Goal: Information Seeking & Learning: Learn about a topic

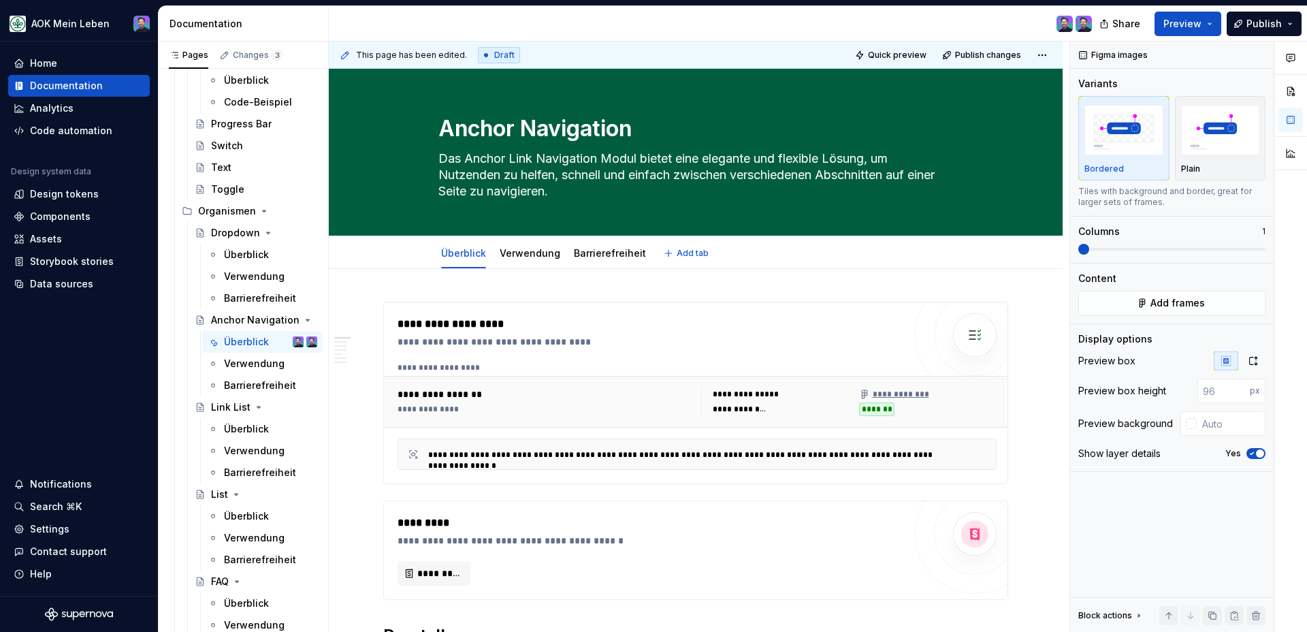
type textarea "*"
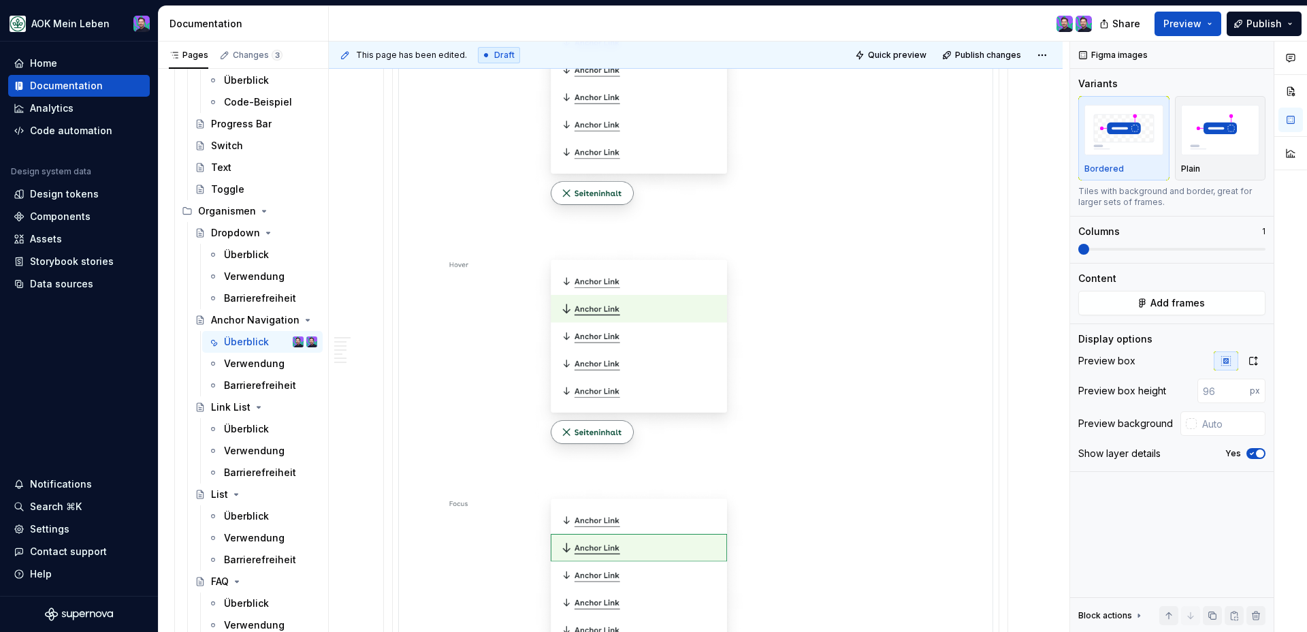
scroll to position [3431, 0]
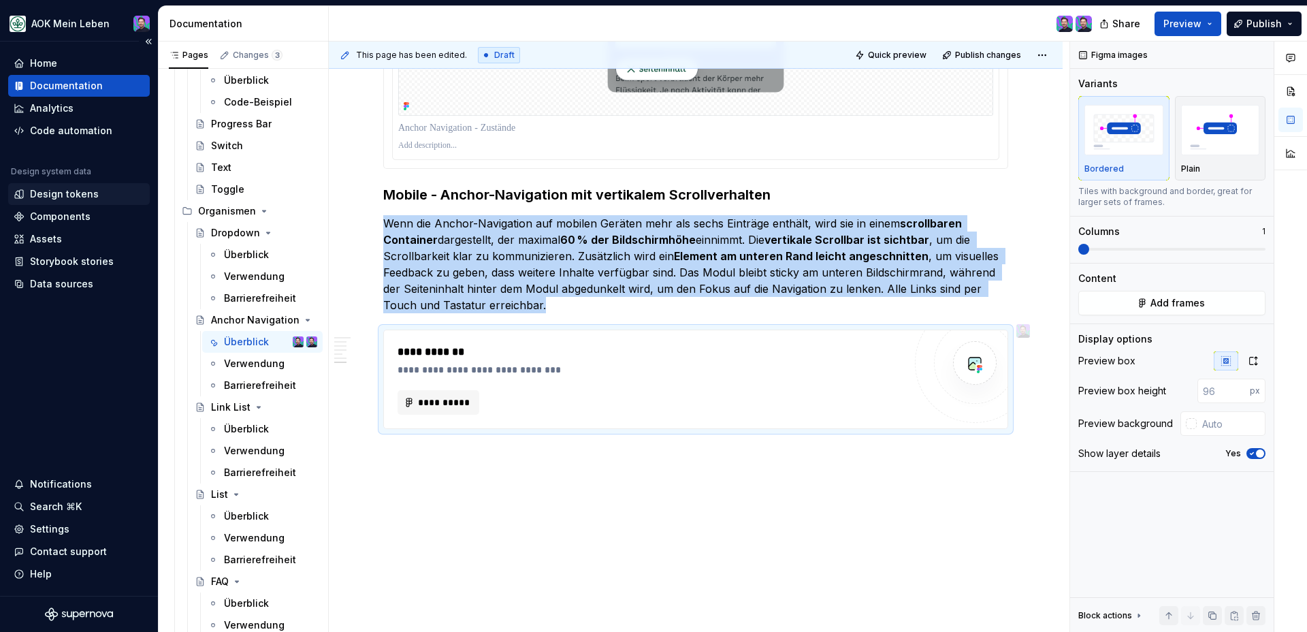
click at [53, 188] on div "Design tokens" at bounding box center [64, 194] width 69 height 14
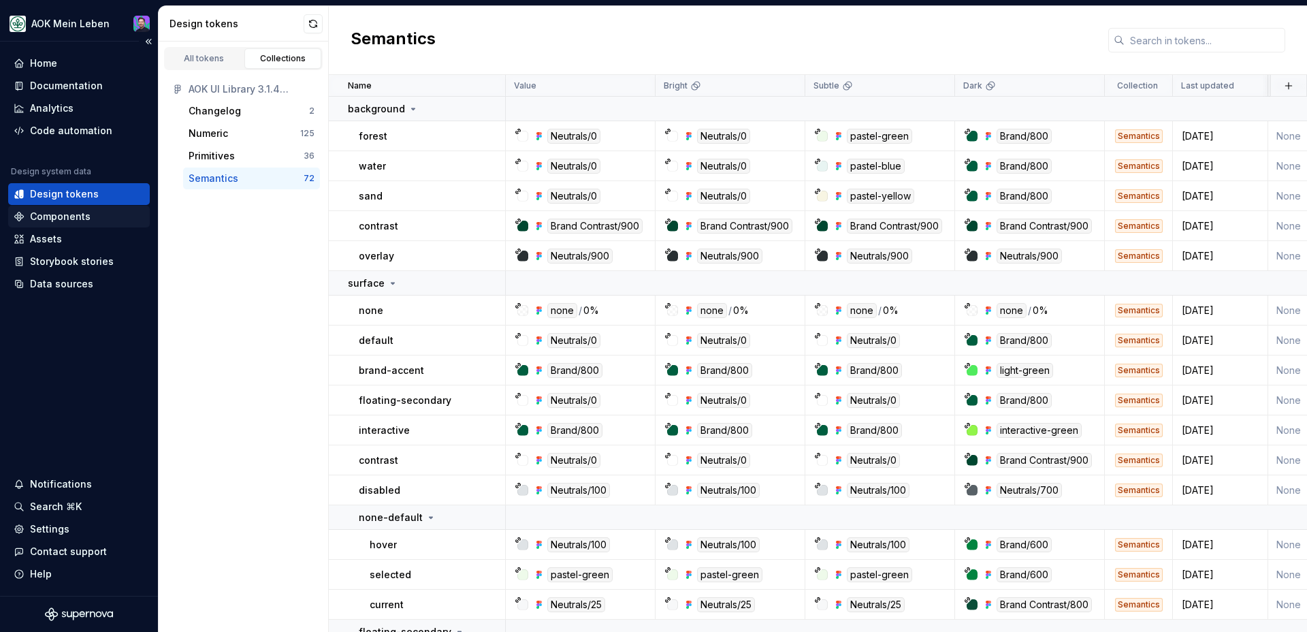
click at [46, 215] on div "Components" at bounding box center [60, 217] width 61 height 14
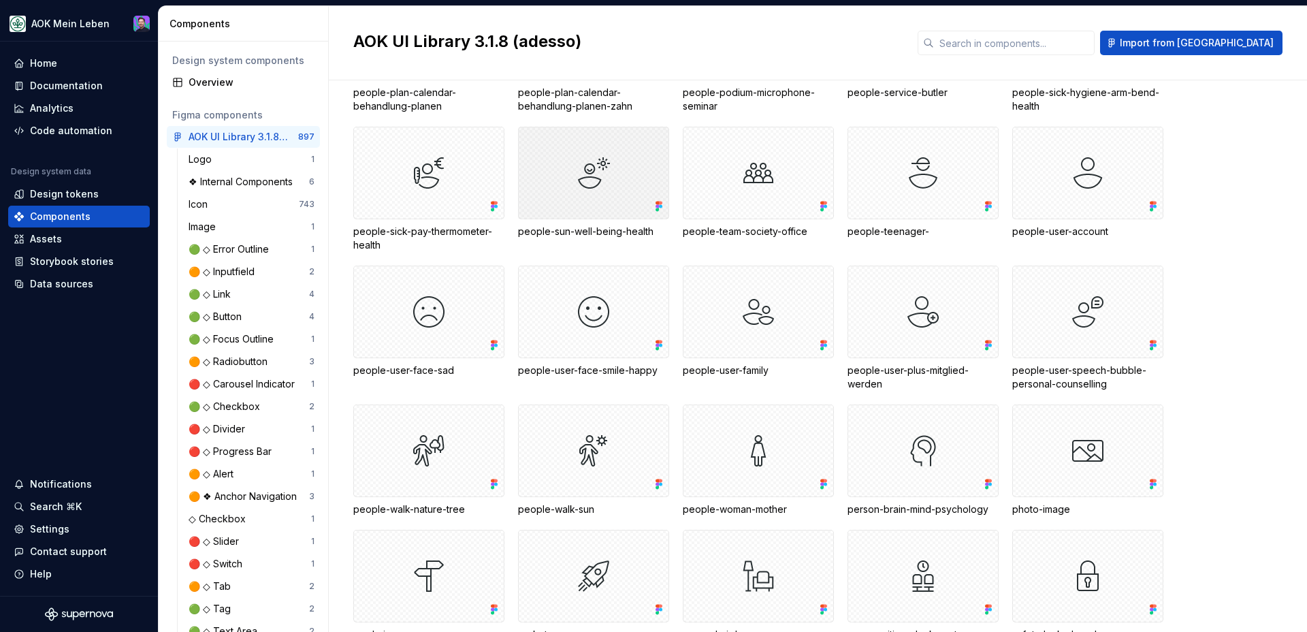
scroll to position [12985, 0]
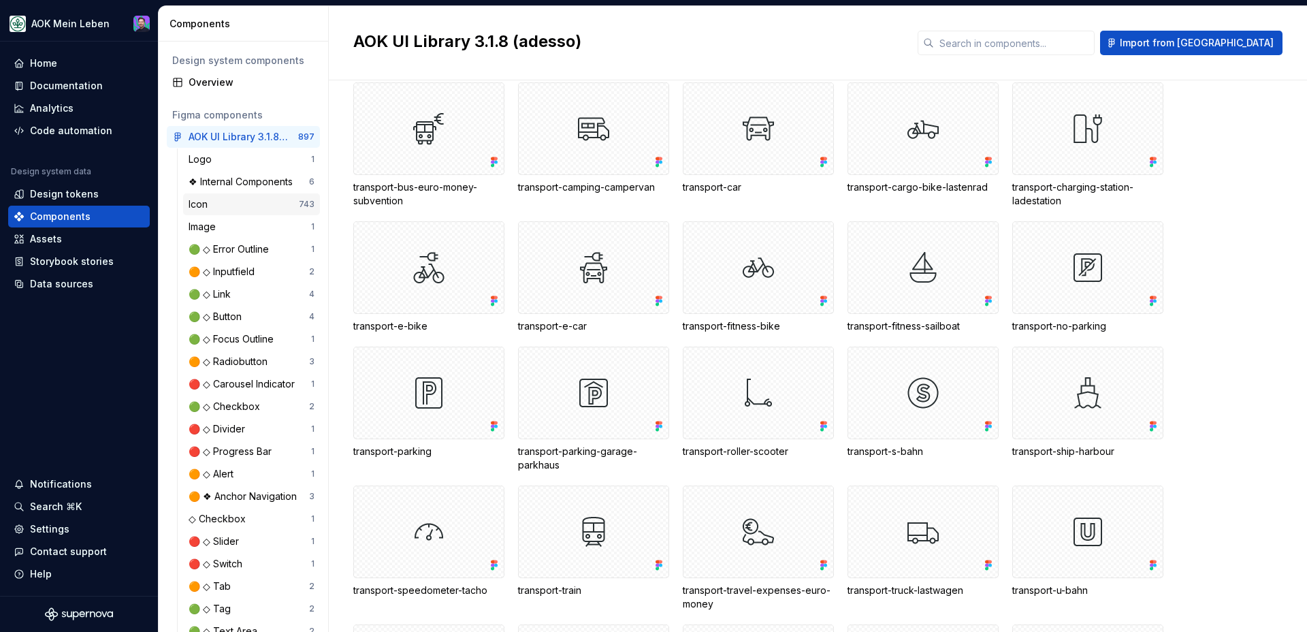
click at [259, 207] on div "Icon" at bounding box center [244, 204] width 110 height 14
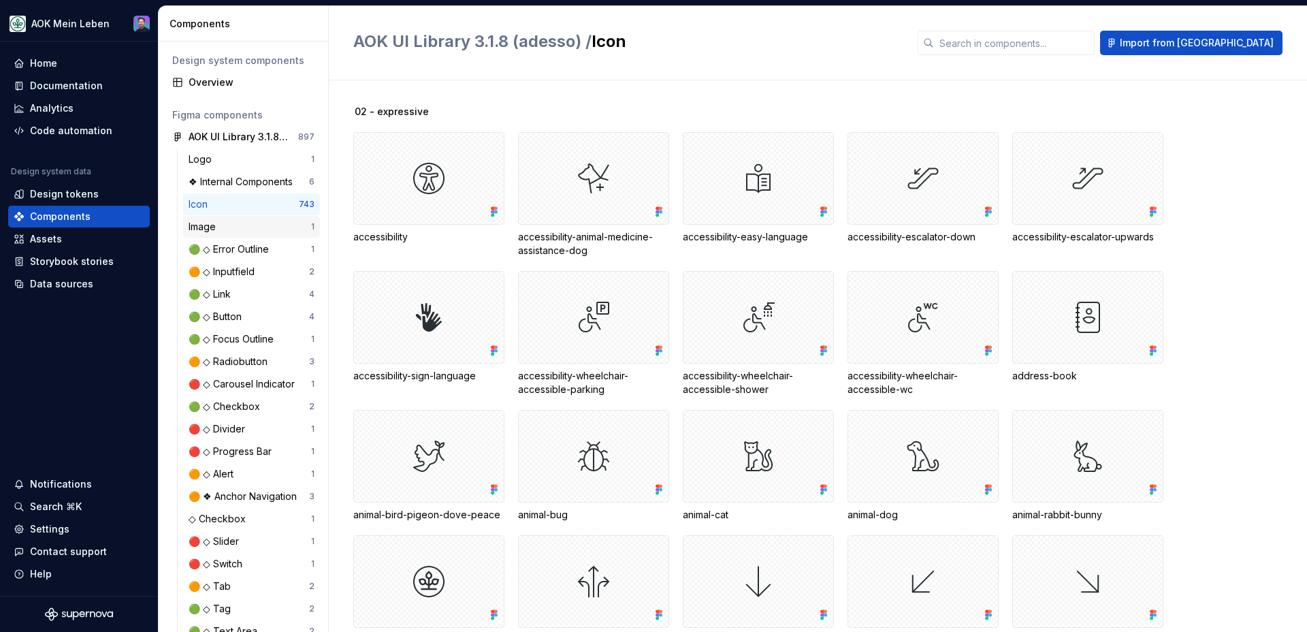
click at [268, 216] on div "Image 1" at bounding box center [251, 227] width 137 height 22
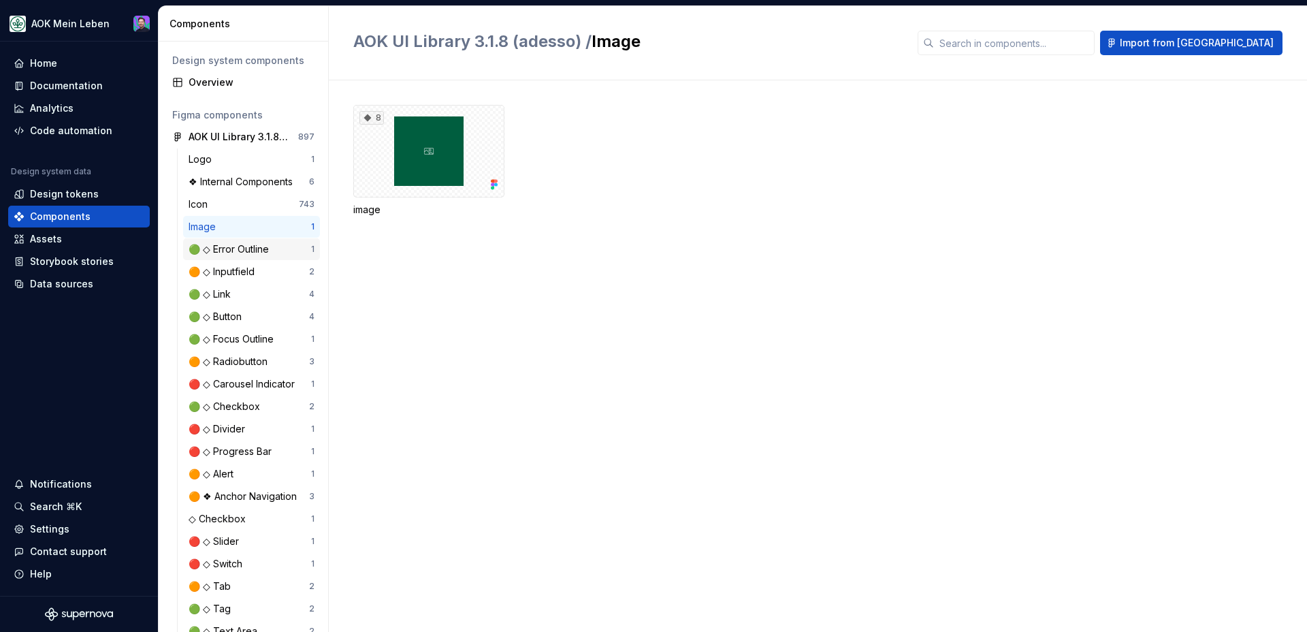
click at [227, 255] on div "🟢 ◇ Error Outline" at bounding box center [232, 249] width 86 height 14
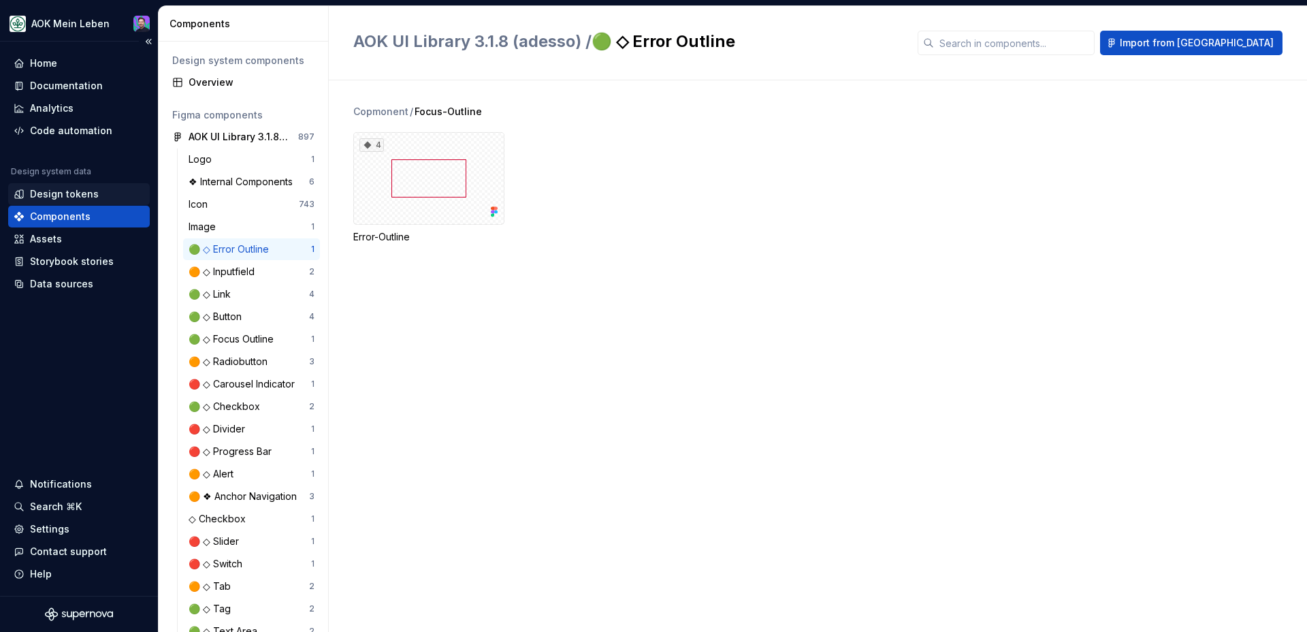
click at [73, 186] on div "Design tokens" at bounding box center [79, 194] width 142 height 22
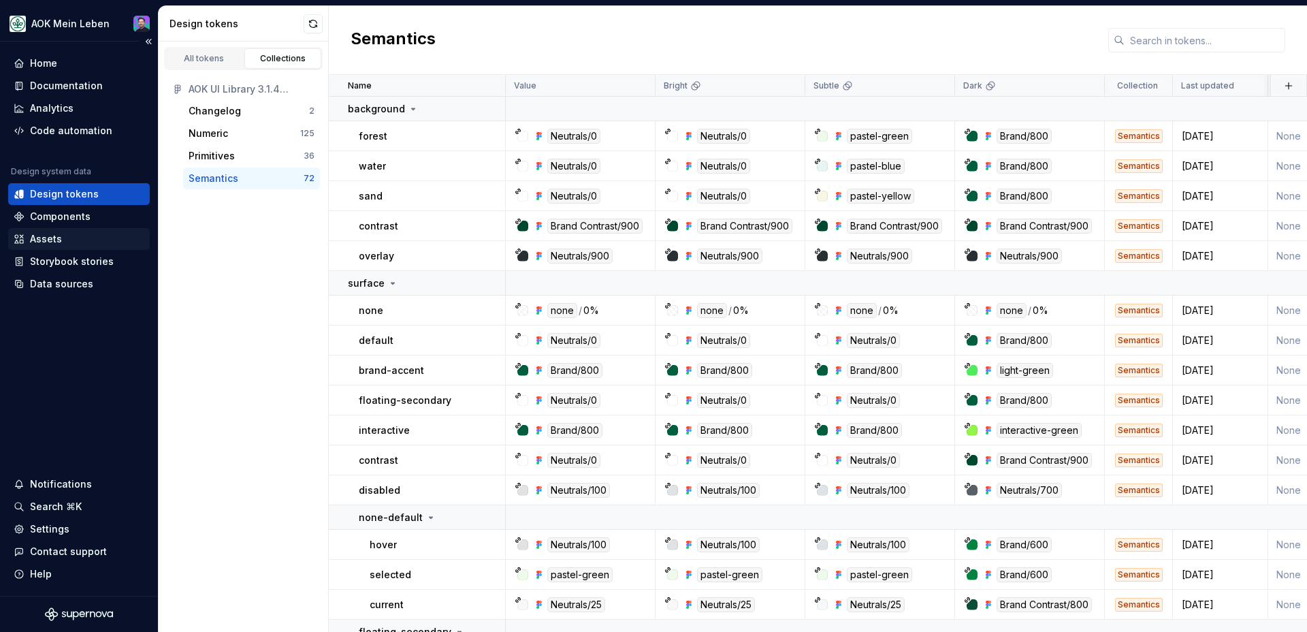
click at [84, 247] on div "Assets" at bounding box center [79, 239] width 142 height 22
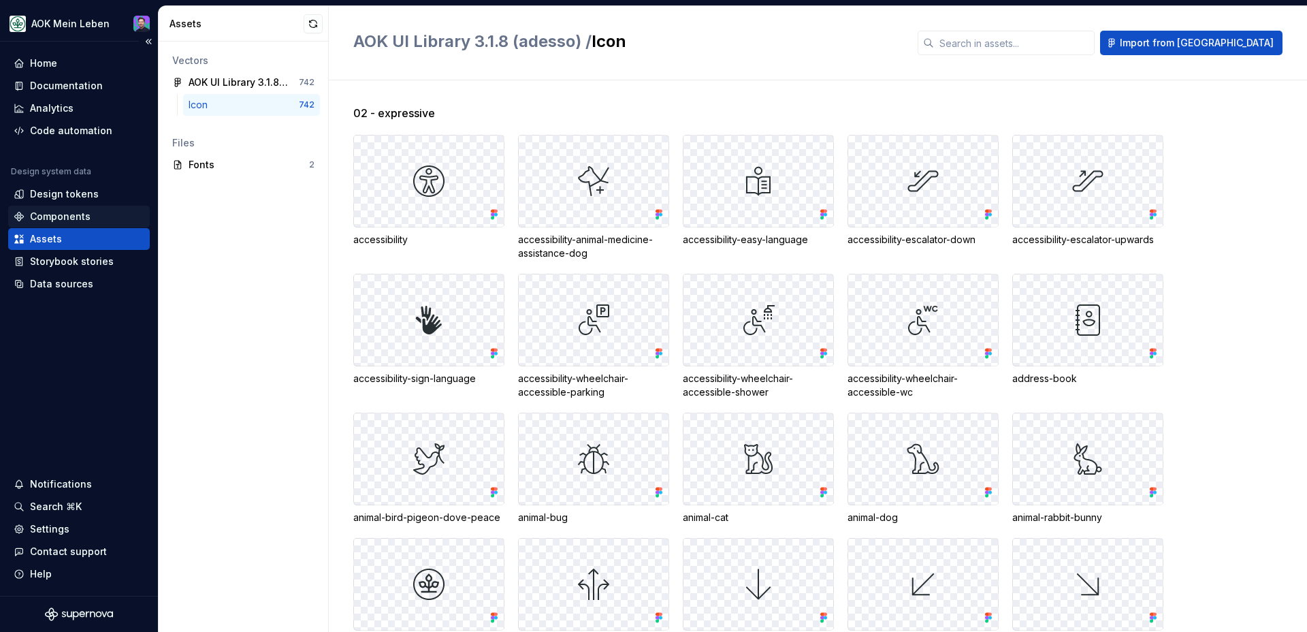
click at [75, 223] on div "Components" at bounding box center [79, 217] width 142 height 22
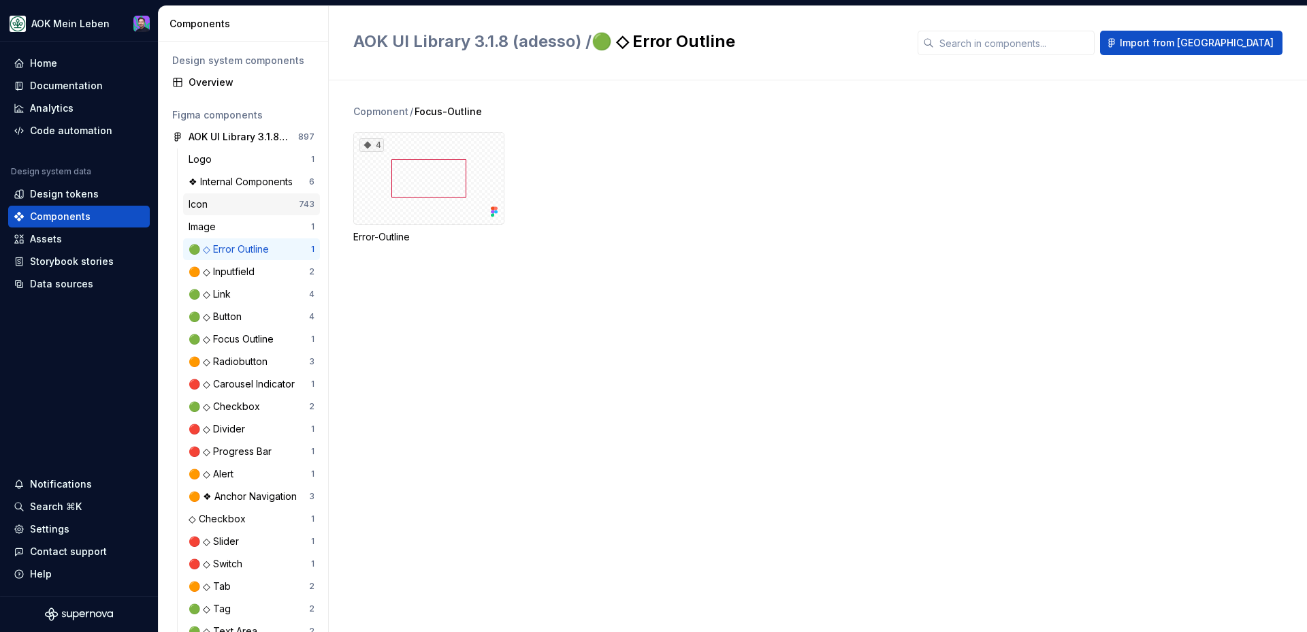
click at [204, 212] on div "Icon 743" at bounding box center [251, 204] width 137 height 22
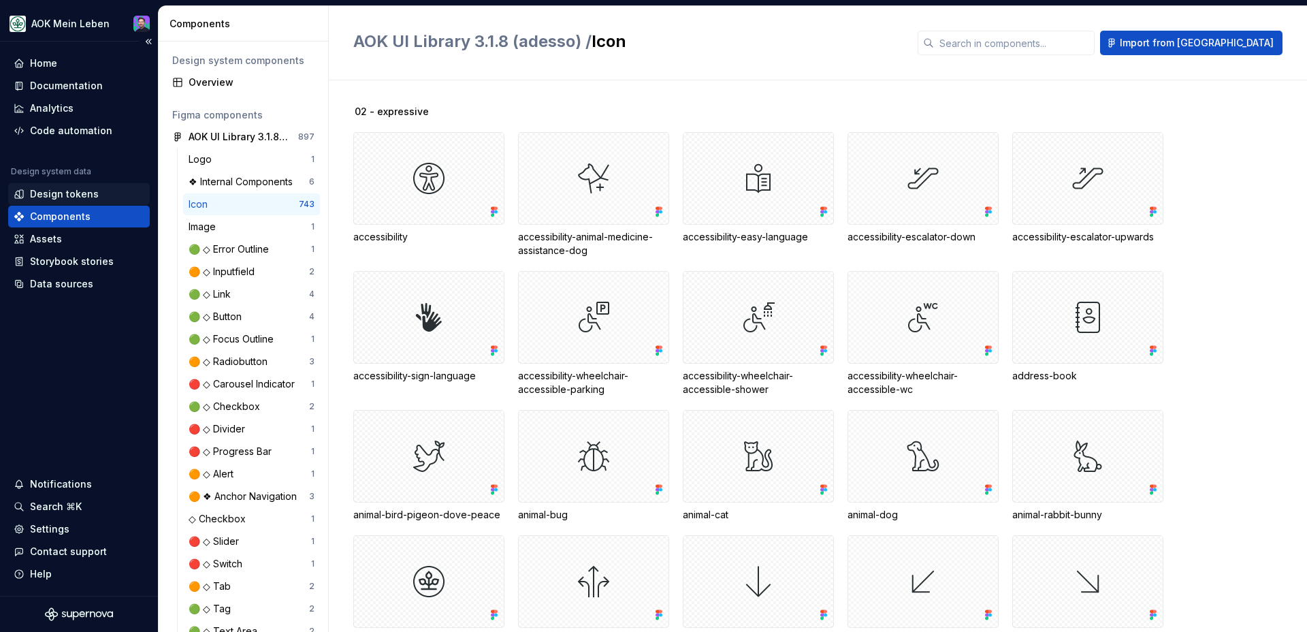
click at [42, 194] on div "Design tokens" at bounding box center [64, 194] width 69 height 14
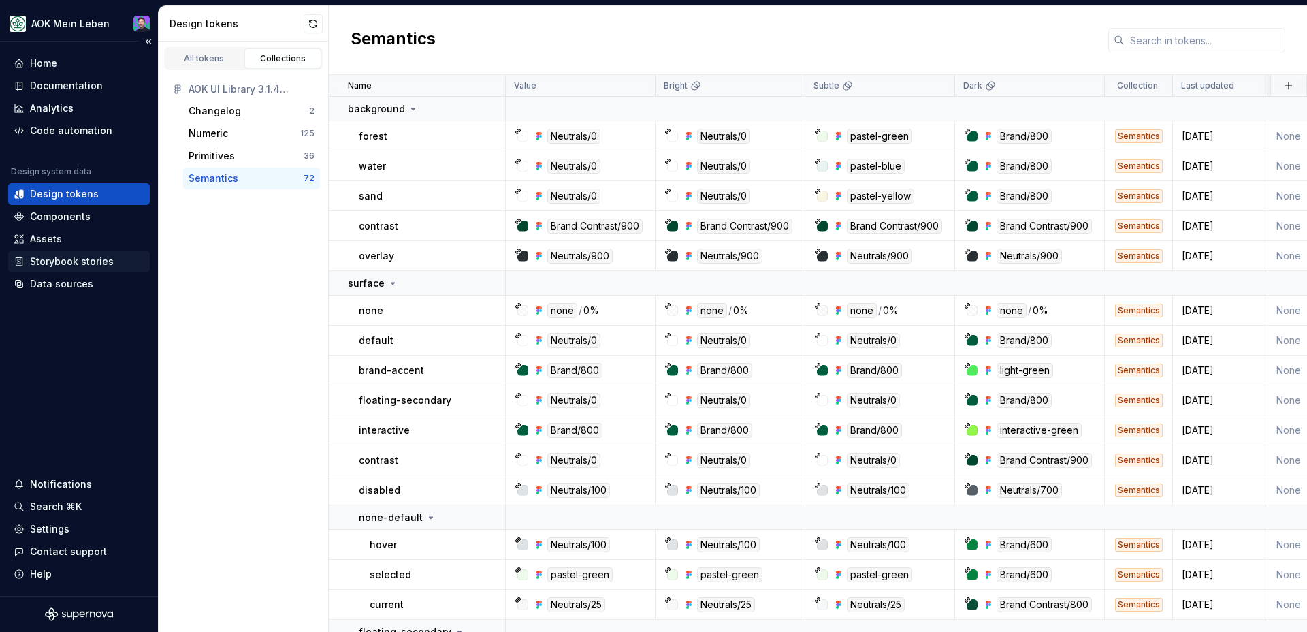
click at [50, 259] on div "Storybook stories" at bounding box center [72, 262] width 84 height 14
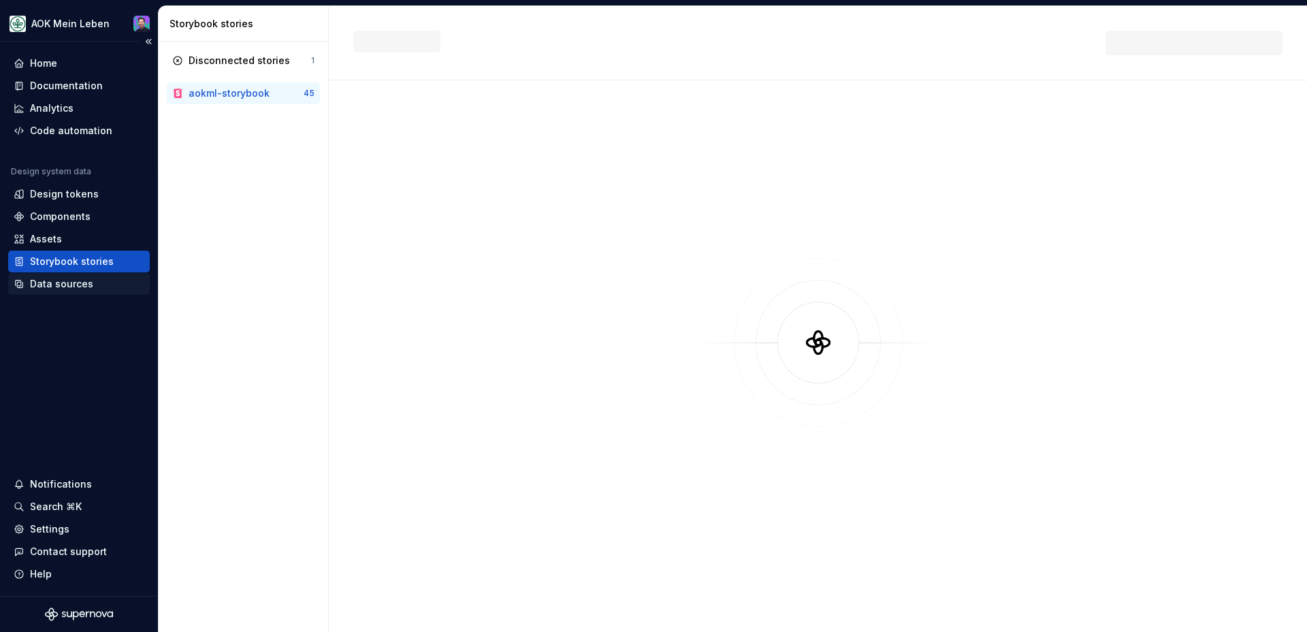
click at [53, 276] on div "Data sources" at bounding box center [79, 284] width 142 height 22
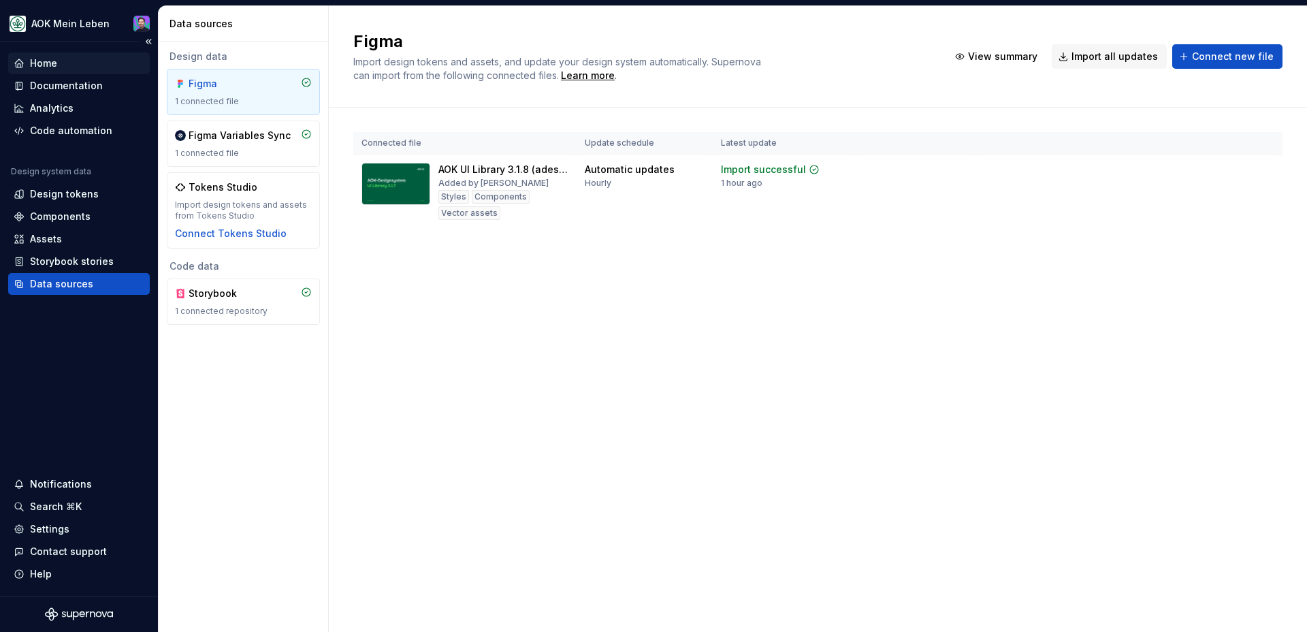
click at [52, 68] on div "Home" at bounding box center [43, 63] width 27 height 14
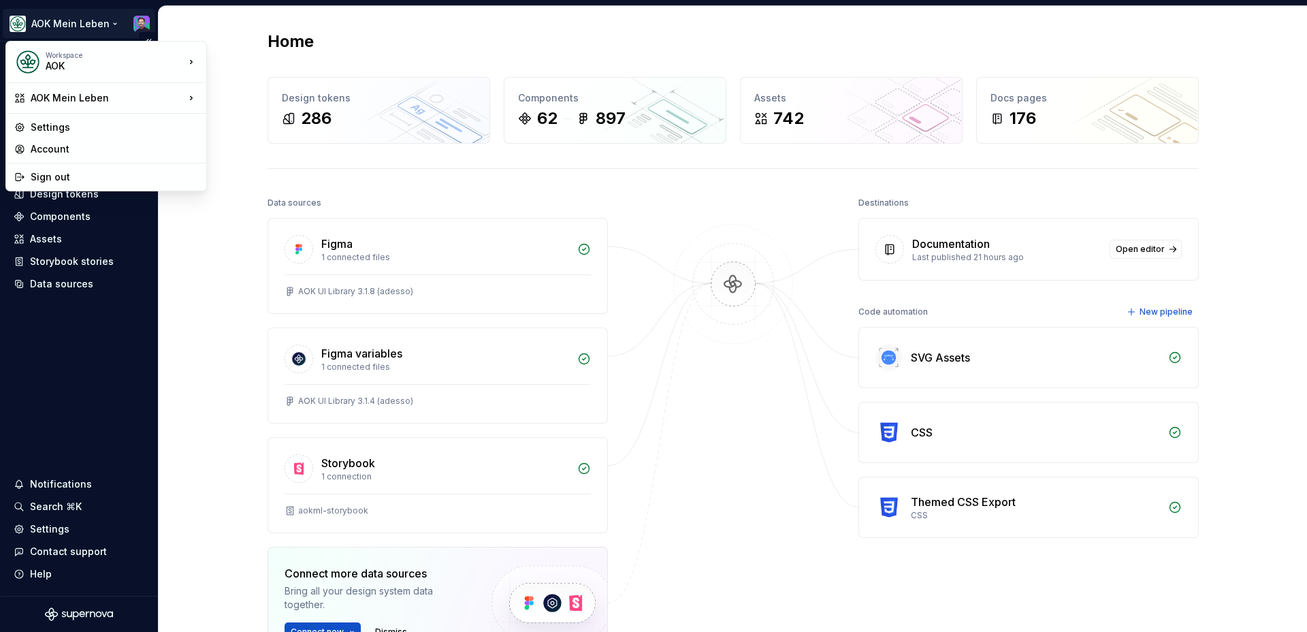
click at [24, 29] on html "AOK Mein Leben Home Documentation Analytics Code automation Design system data …" at bounding box center [653, 316] width 1307 height 632
click at [46, 118] on div "Settings" at bounding box center [106, 127] width 195 height 22
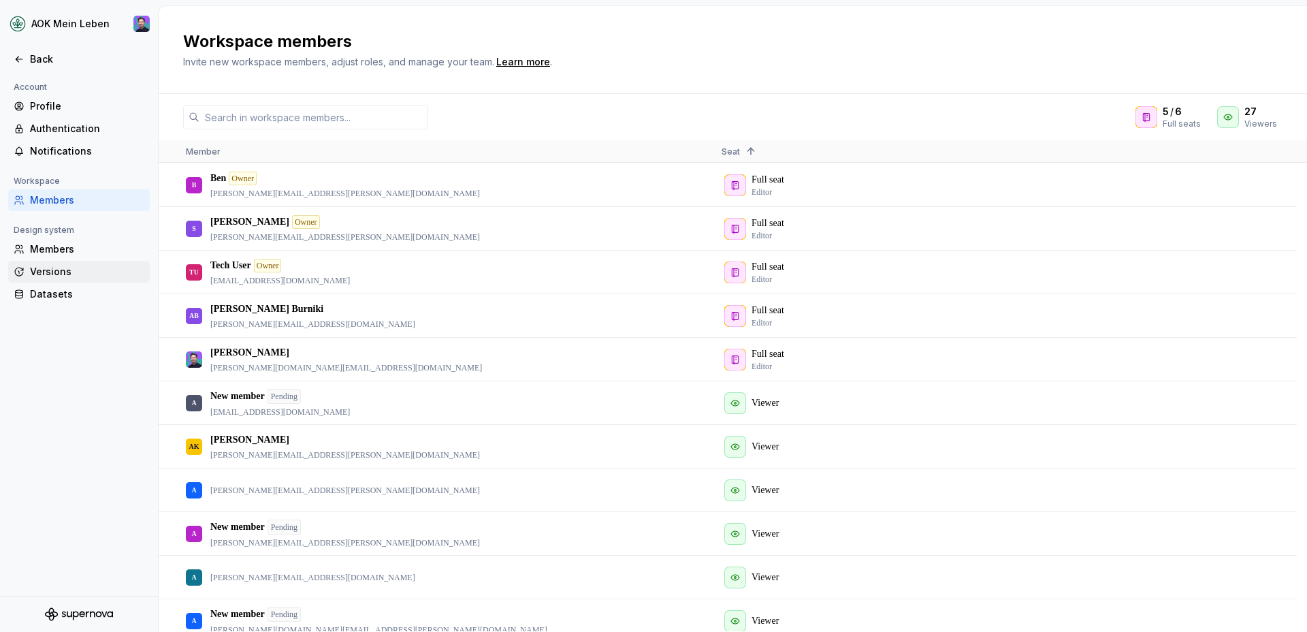
click at [41, 269] on div "Versions" at bounding box center [87, 272] width 114 height 14
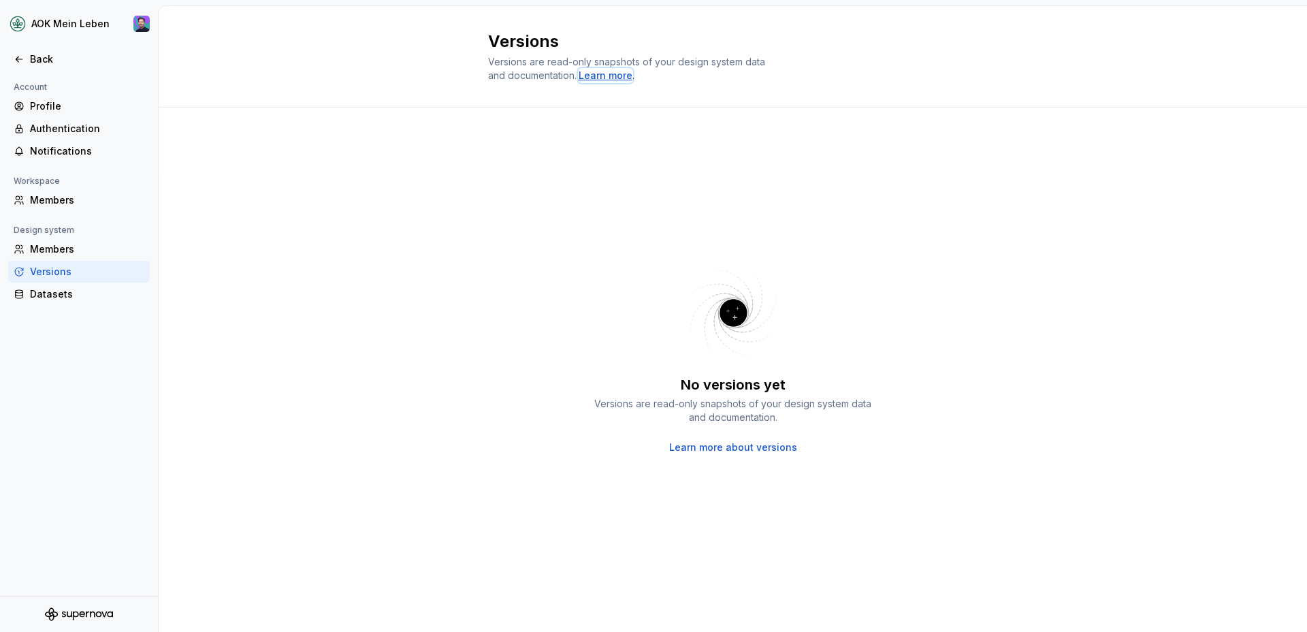
click at [600, 80] on div "Learn more" at bounding box center [605, 76] width 54 height 14
click at [48, 291] on div "Datasets" at bounding box center [87, 294] width 114 height 14
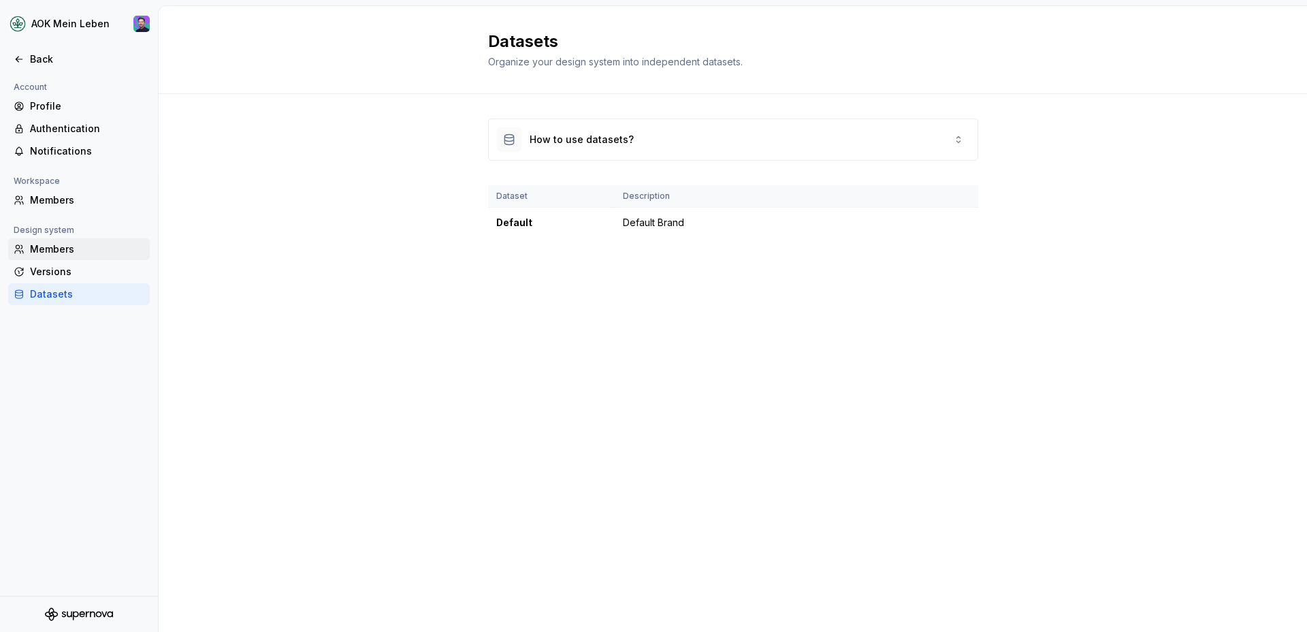
click at [82, 246] on div "Members" at bounding box center [87, 249] width 114 height 14
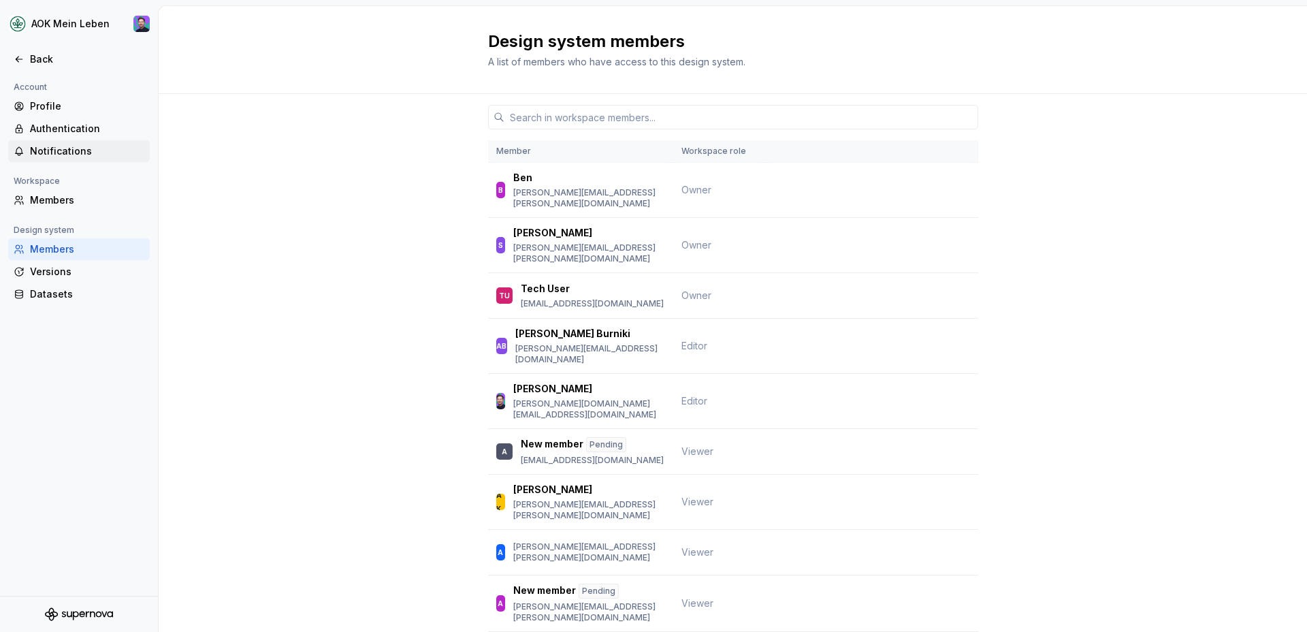
click at [77, 159] on div "Notifications" at bounding box center [79, 151] width 142 height 22
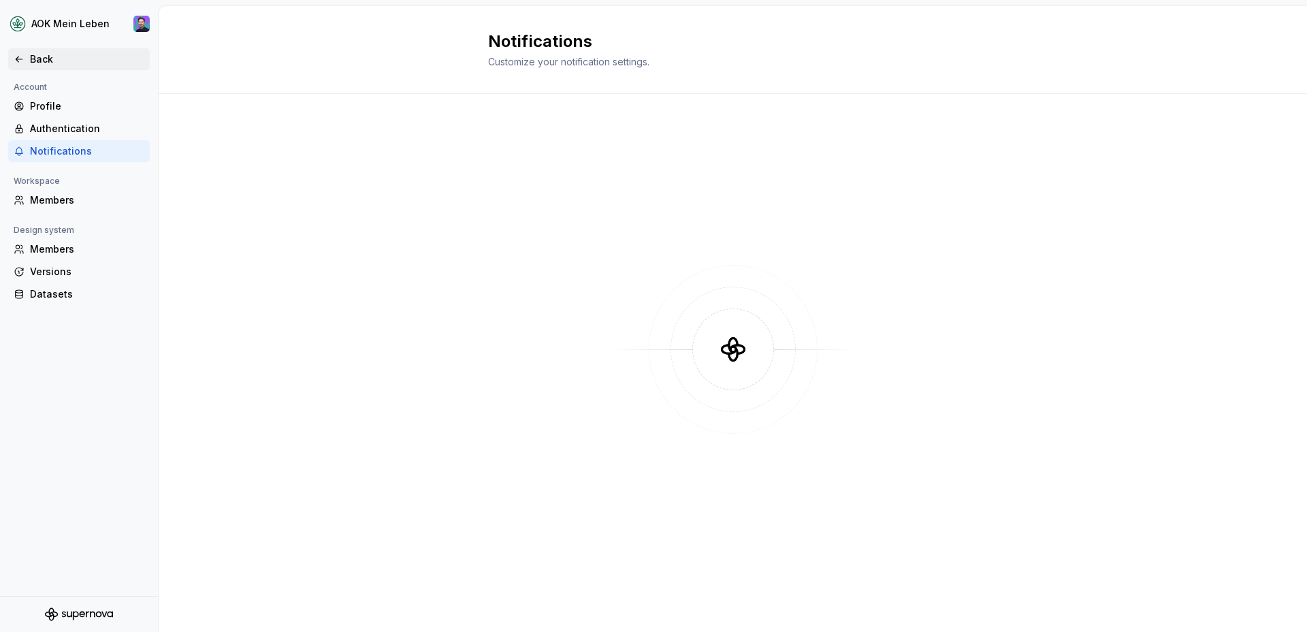
click at [26, 61] on div "Back" at bounding box center [79, 59] width 131 height 14
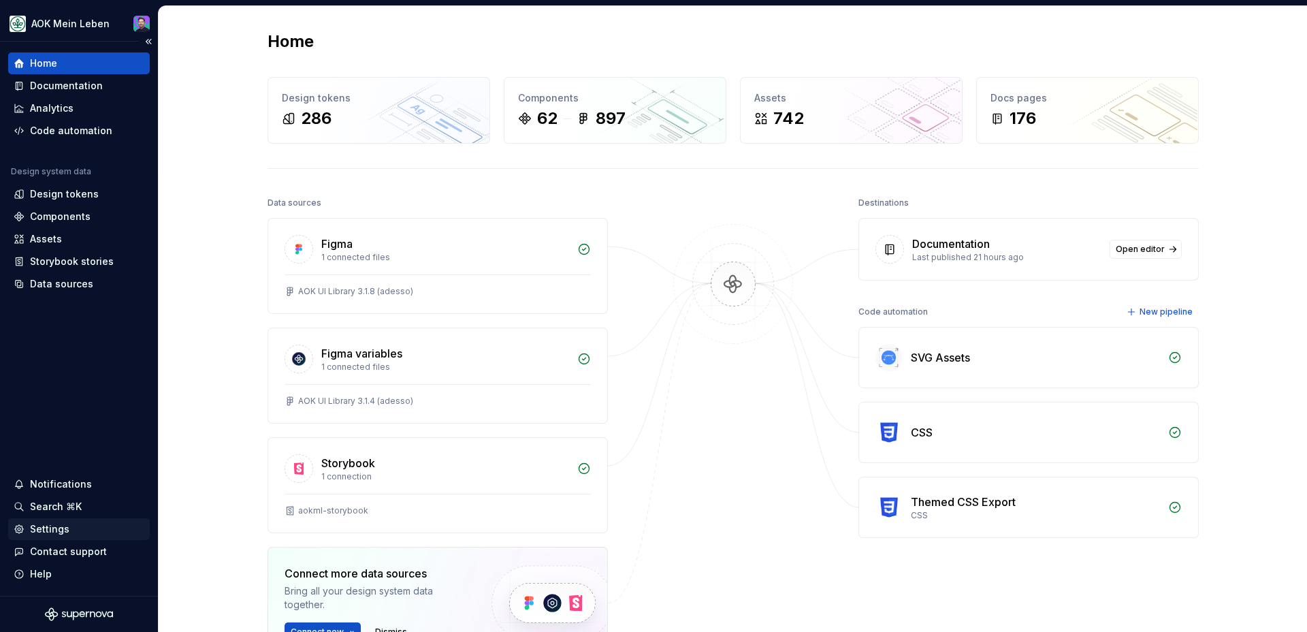
click at [43, 519] on div "Settings" at bounding box center [79, 529] width 142 height 22
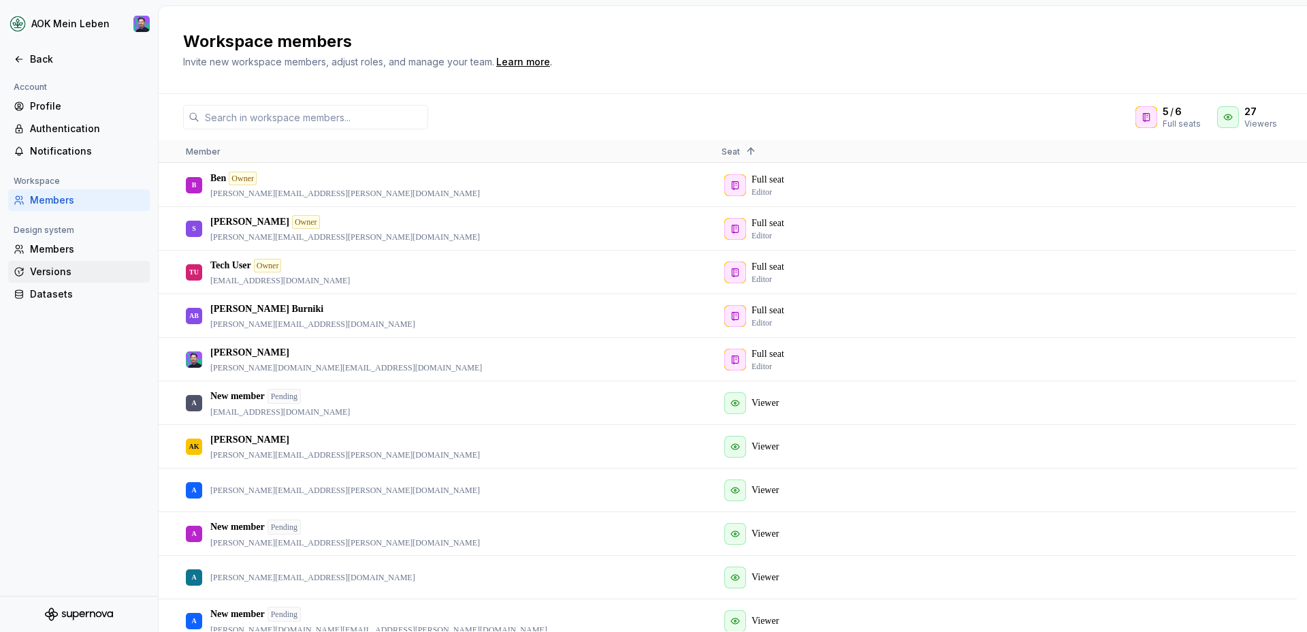
click at [75, 279] on div "Versions" at bounding box center [79, 272] width 142 height 22
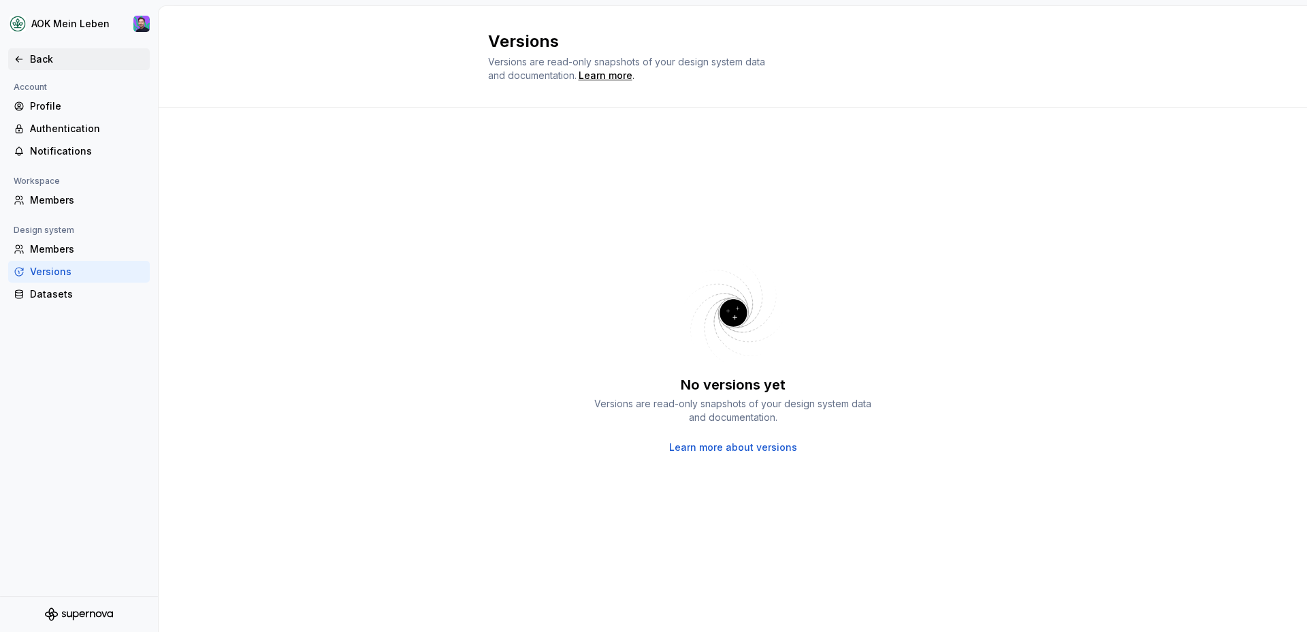
click at [20, 63] on icon at bounding box center [19, 59] width 11 height 11
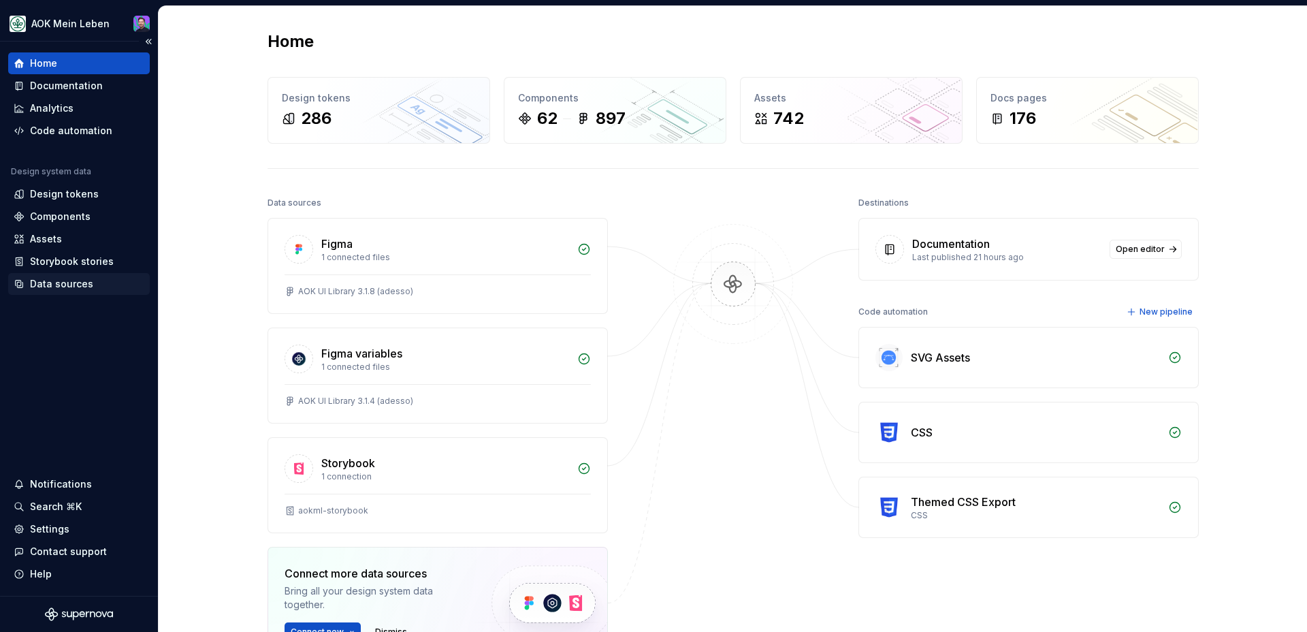
click at [47, 283] on div "Data sources" at bounding box center [61, 284] width 63 height 14
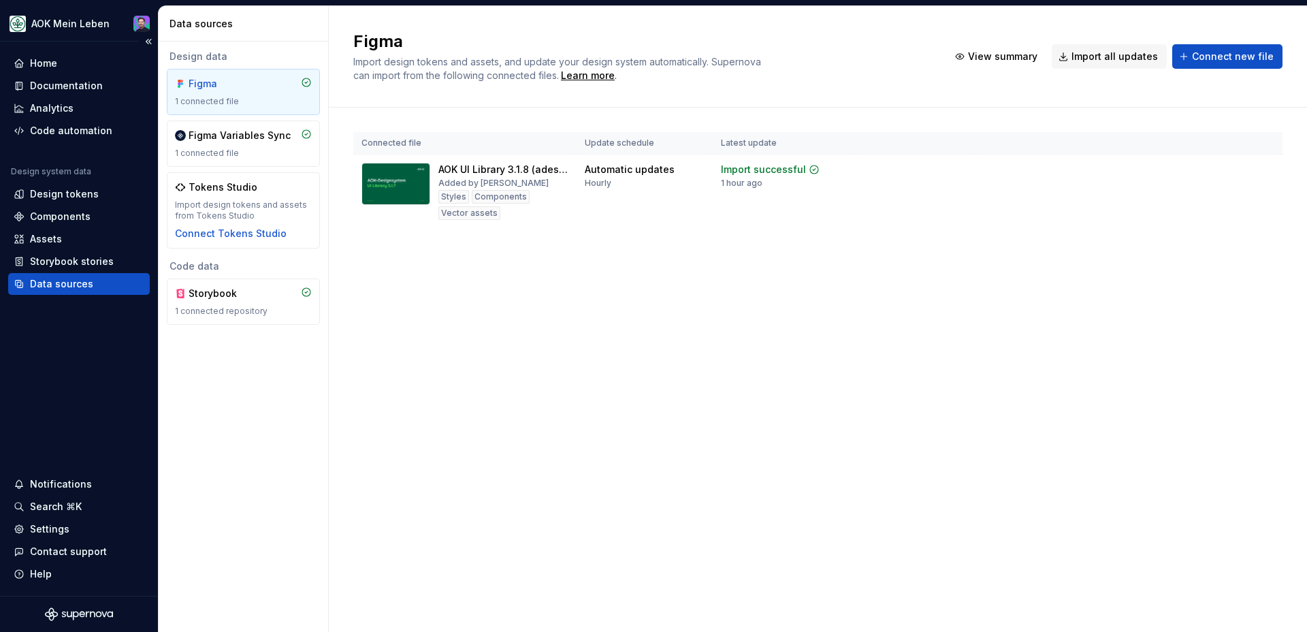
click at [101, 587] on div "Home Documentation Analytics Code automation Design system data Design tokens C…" at bounding box center [79, 319] width 158 height 554
click at [94, 577] on div "Help" at bounding box center [79, 574] width 131 height 14
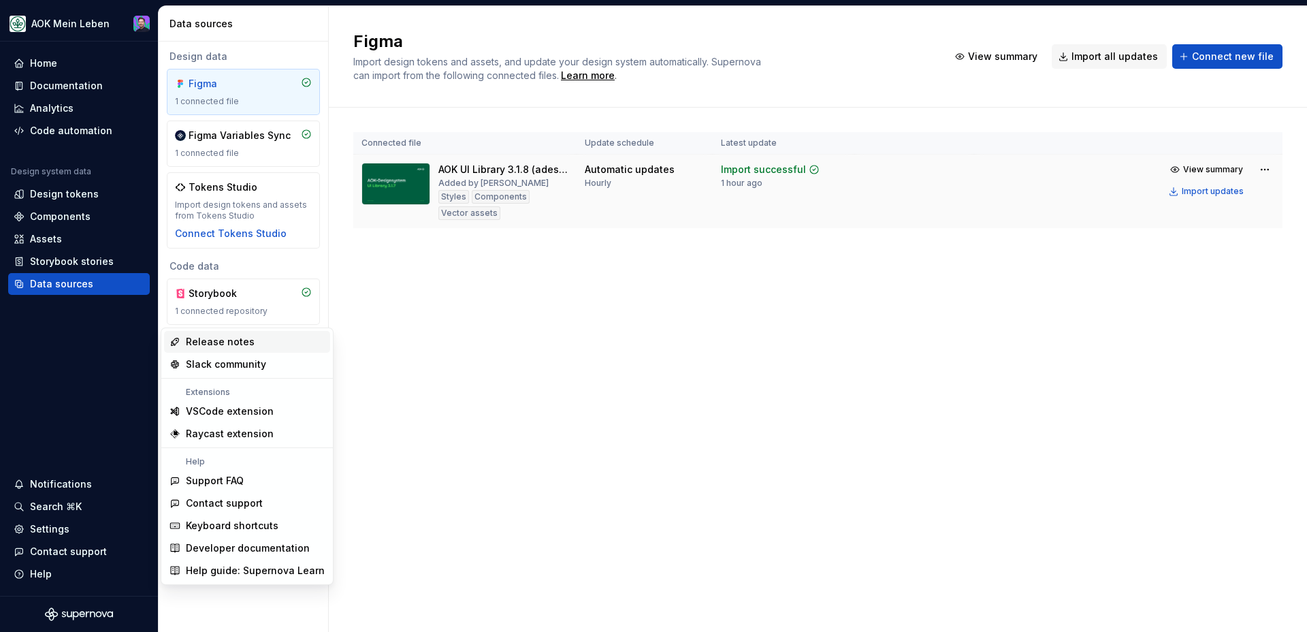
click at [375, 176] on img at bounding box center [395, 184] width 69 height 42
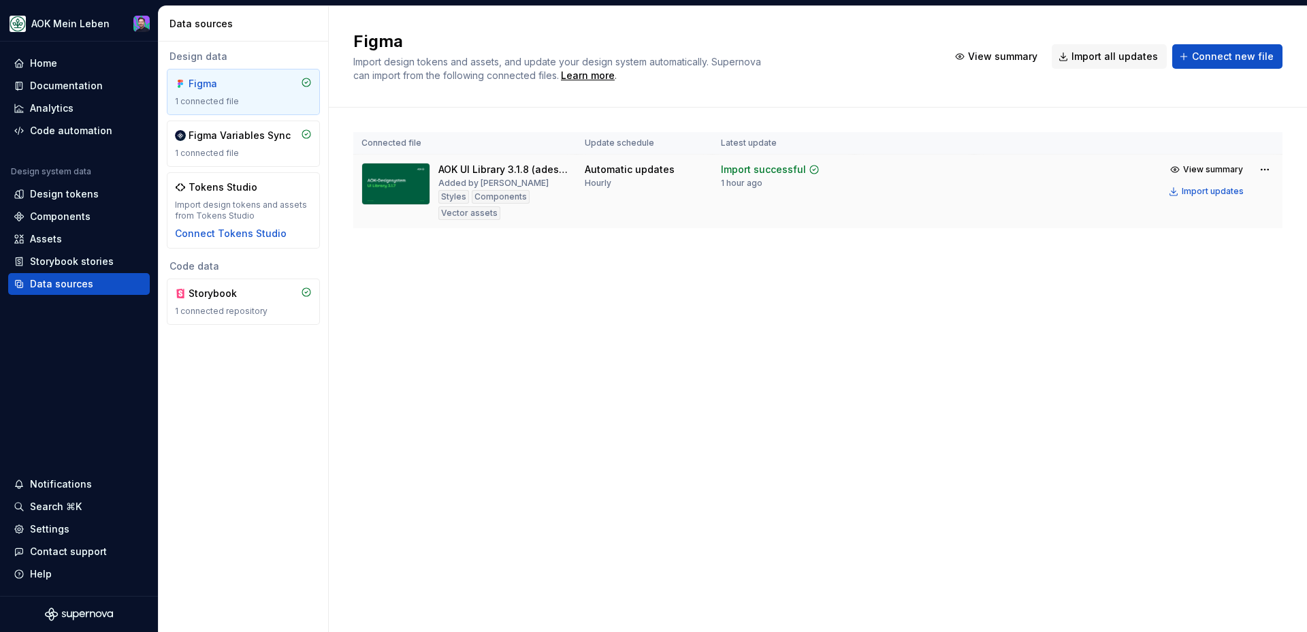
click at [701, 212] on td "Automatic updates Hourly" at bounding box center [644, 191] width 136 height 74
click at [1259, 167] on html "AOK Mein Leben Home Documentation Analytics Code automation Design system data …" at bounding box center [653, 316] width 1307 height 632
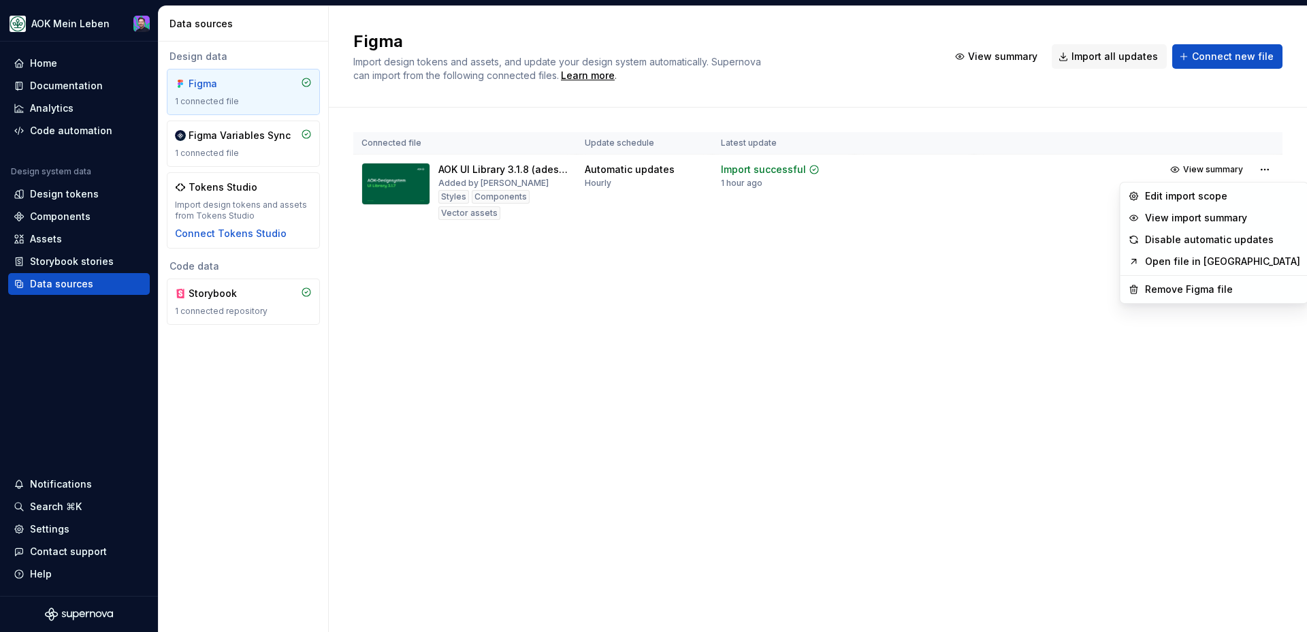
click at [1217, 263] on link "Open file in Figma" at bounding box center [1222, 262] width 155 height 14
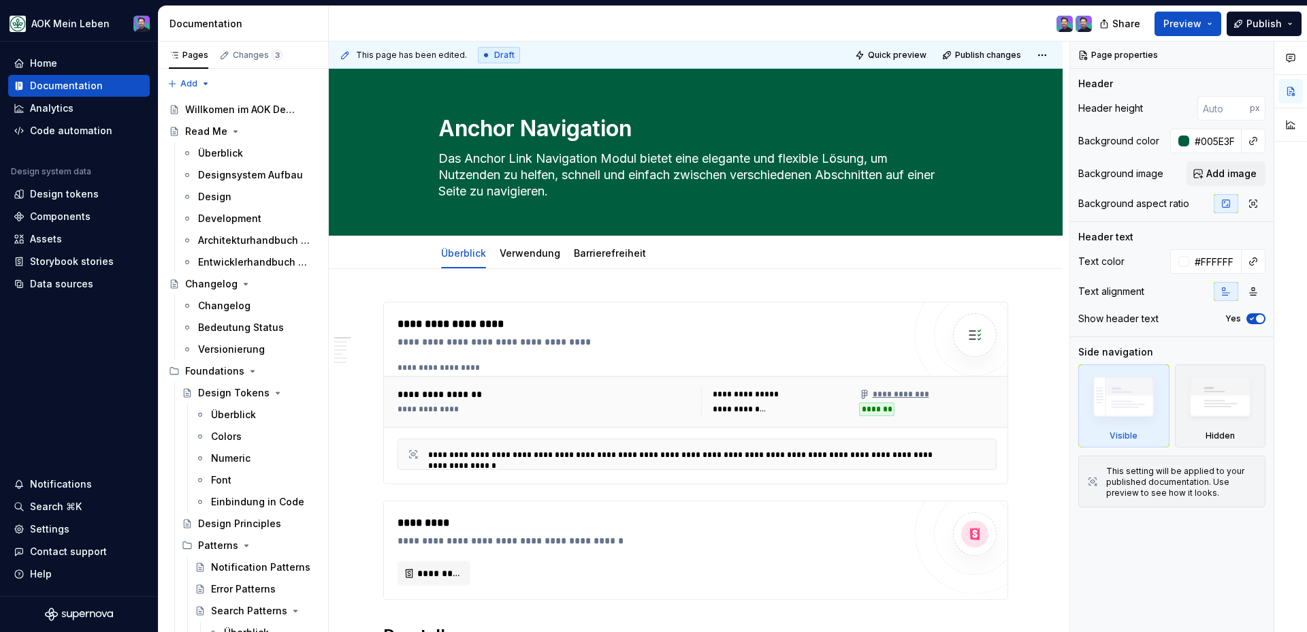
type textarea "*"
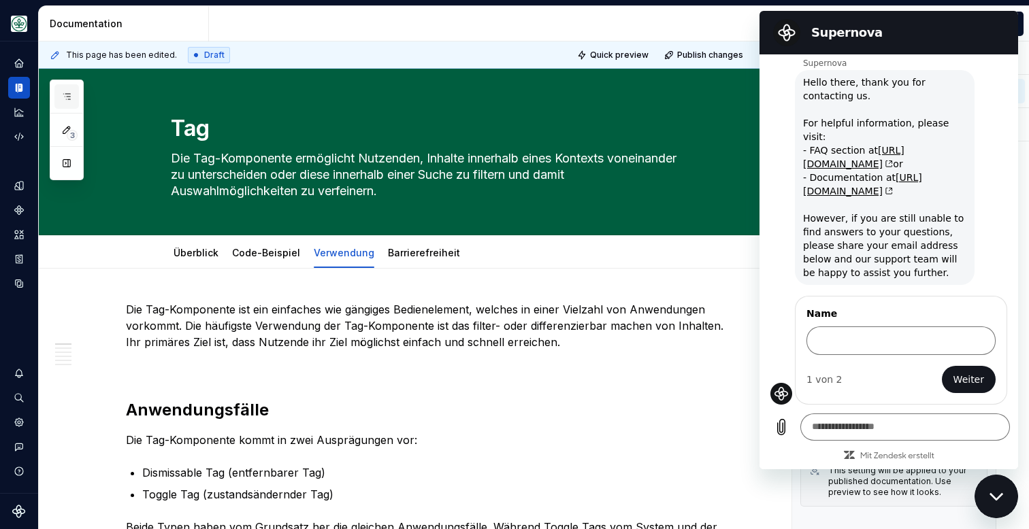
click at [70, 93] on icon "button" at bounding box center [66, 96] width 11 height 11
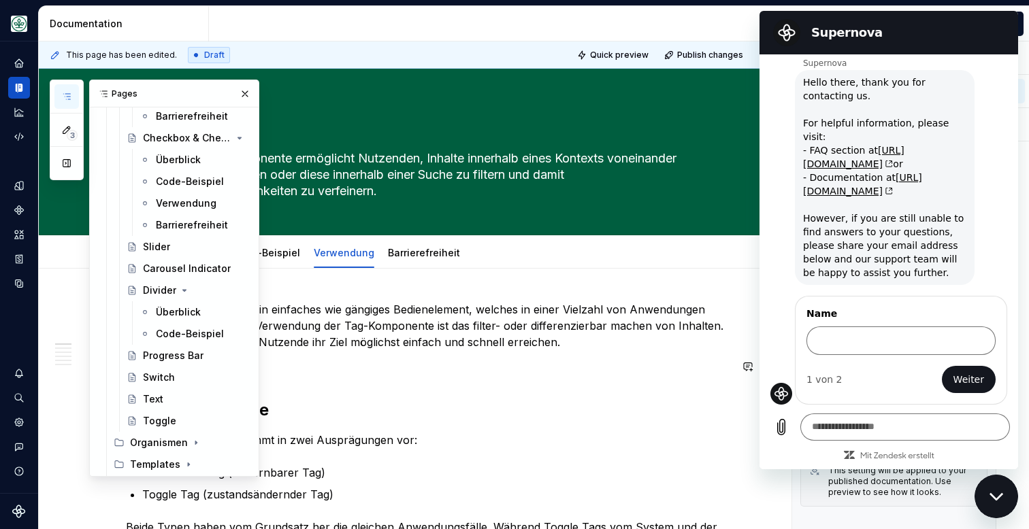
scroll to position [1624, 0]
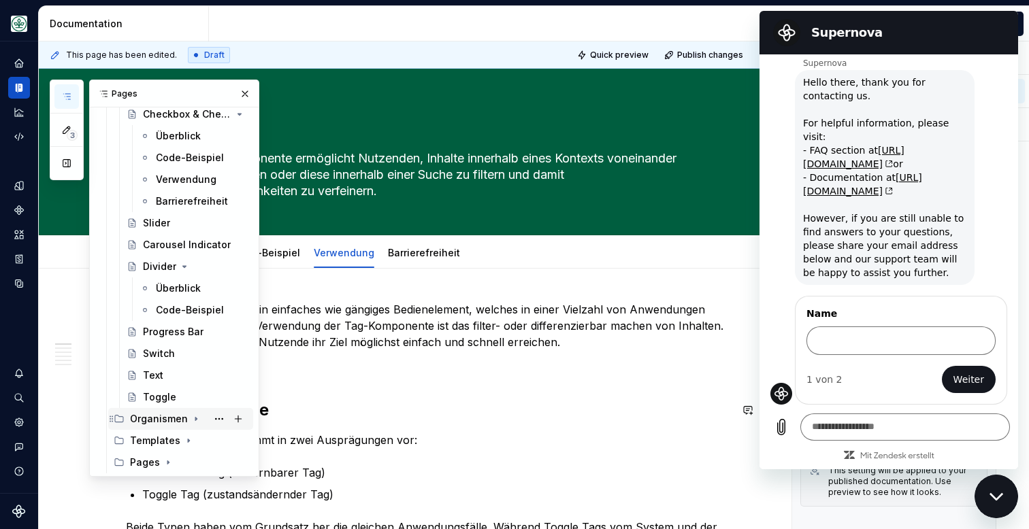
click at [181, 419] on div "Organismen" at bounding box center [159, 419] width 58 height 14
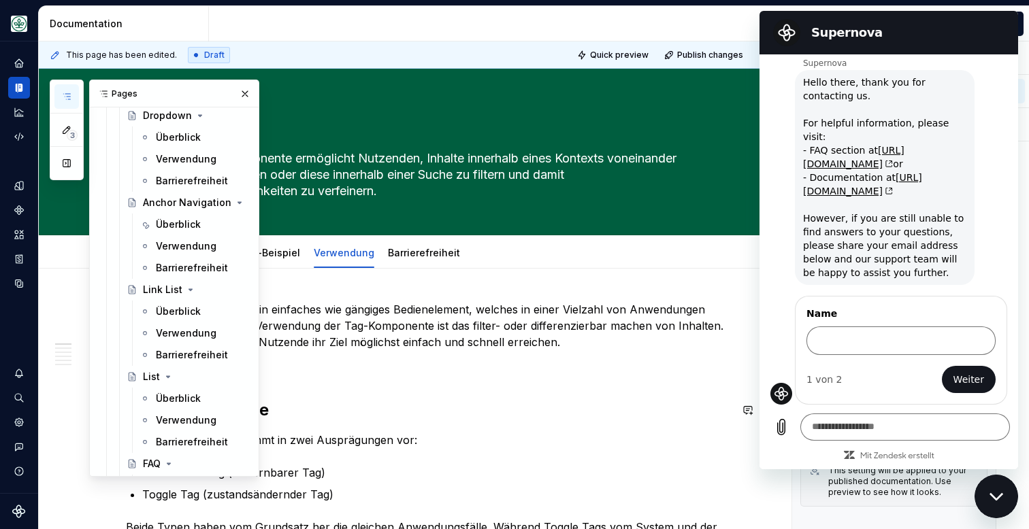
scroll to position [1942, 0]
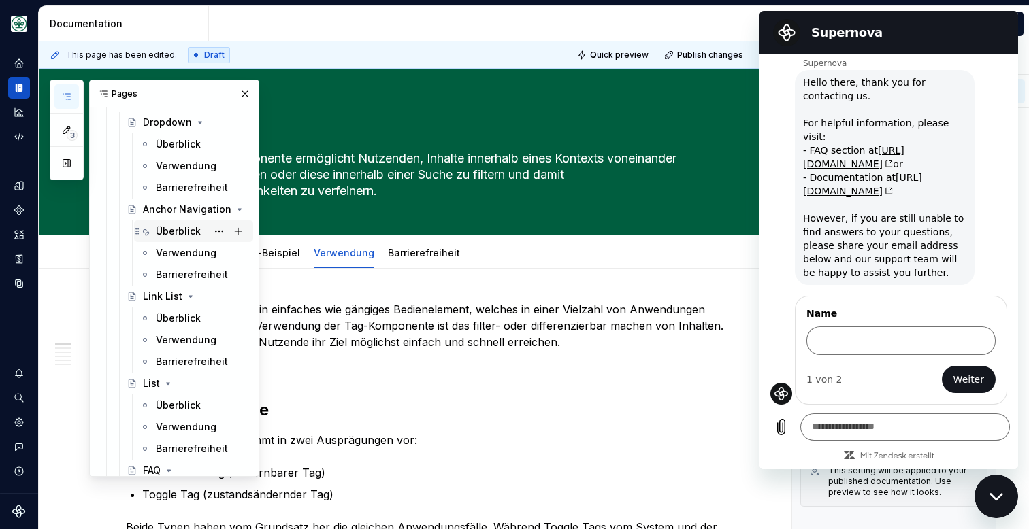
click at [165, 232] on div "Überblick" at bounding box center [178, 232] width 45 height 14
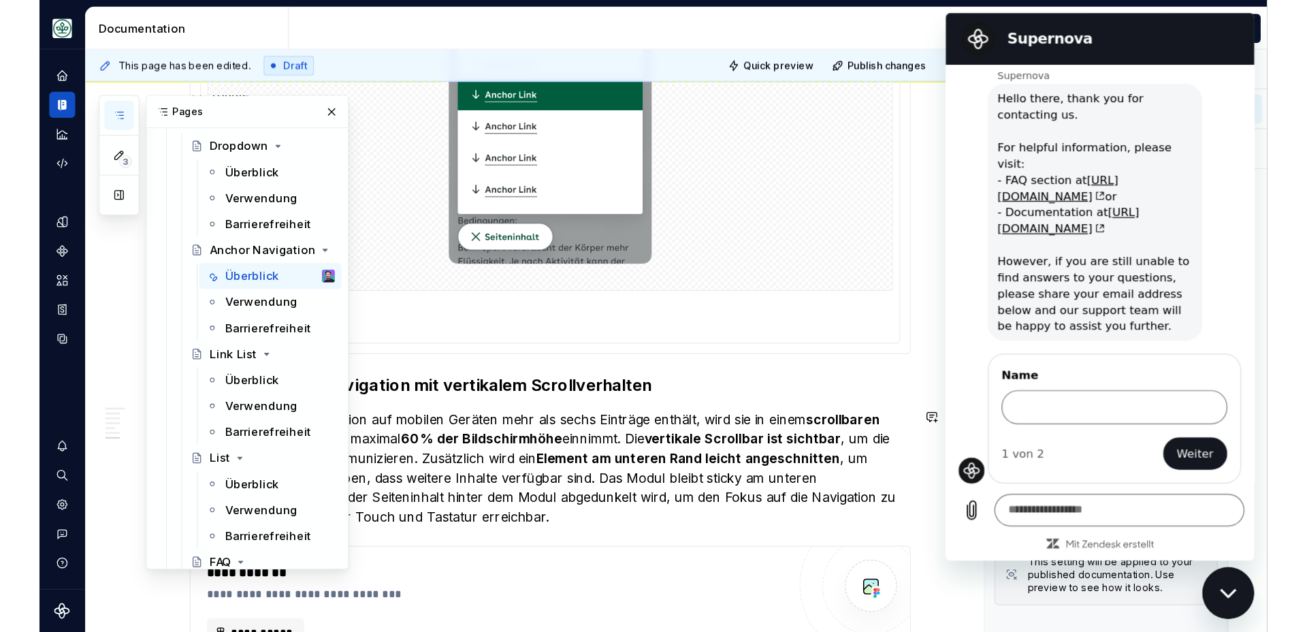
scroll to position [3435, 0]
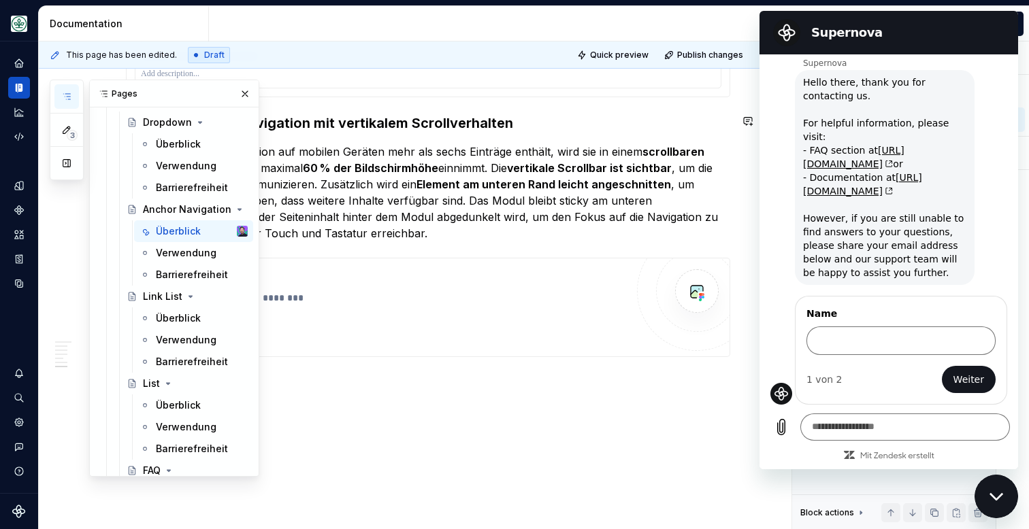
click at [324, 144] on p "Wenn die Anchor-Navigation auf mobilen Geräten mehr als sechs Einträge enthält,…" at bounding box center [428, 193] width 604 height 98
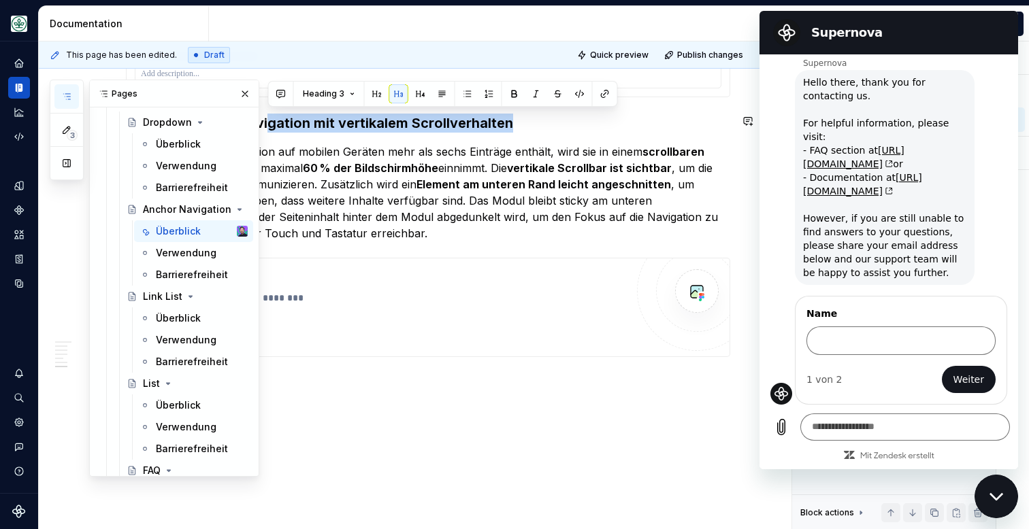
drag, startPoint x: 506, startPoint y: 121, endPoint x: 269, endPoint y: 124, distance: 236.8
click at [269, 124] on h3 "Mobile - Anchor-Navigation mit vertikalem Scrollverhalten" at bounding box center [428, 123] width 604 height 19
click at [242, 98] on button "button" at bounding box center [244, 93] width 19 height 19
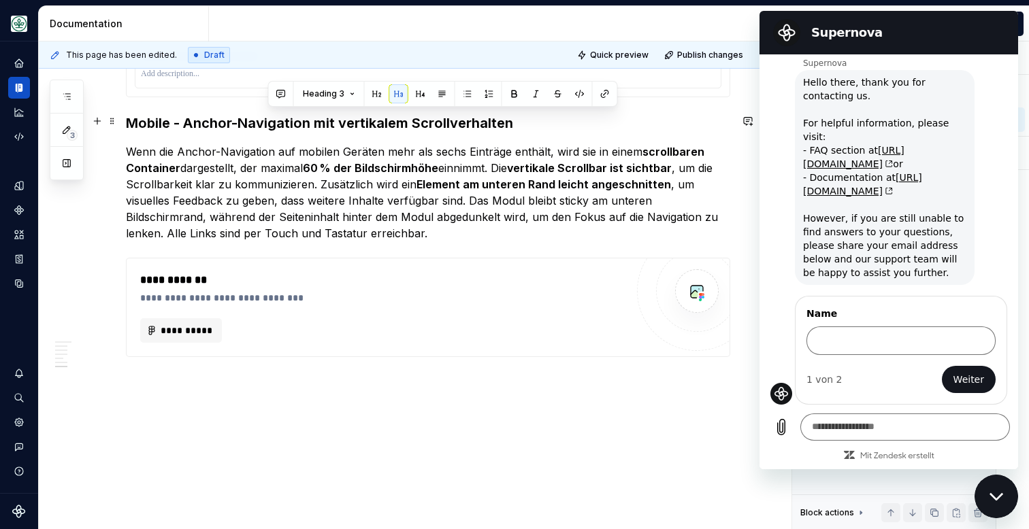
click at [183, 120] on h3 "Mobile - Anchor-Navigation mit vertikalem Scrollverhalten" at bounding box center [428, 123] width 604 height 19
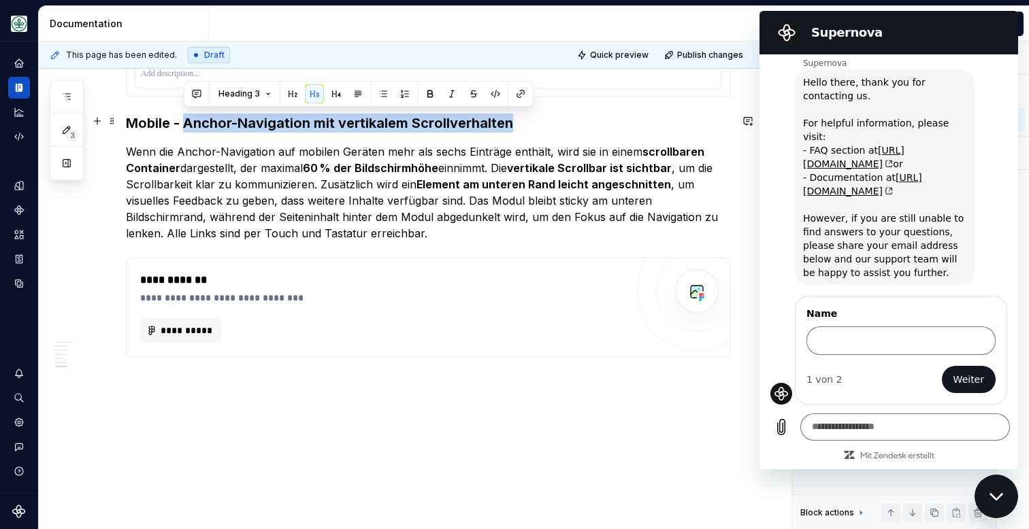
drag, startPoint x: 184, startPoint y: 119, endPoint x: 528, endPoint y: 114, distance: 343.7
click at [528, 114] on h3 "Mobile - Anchor-Navigation mit vertikalem Scrollverhalten" at bounding box center [428, 123] width 604 height 19
copy h3 "Anchor-Navigation mit vertikalem Scrollverhalten"
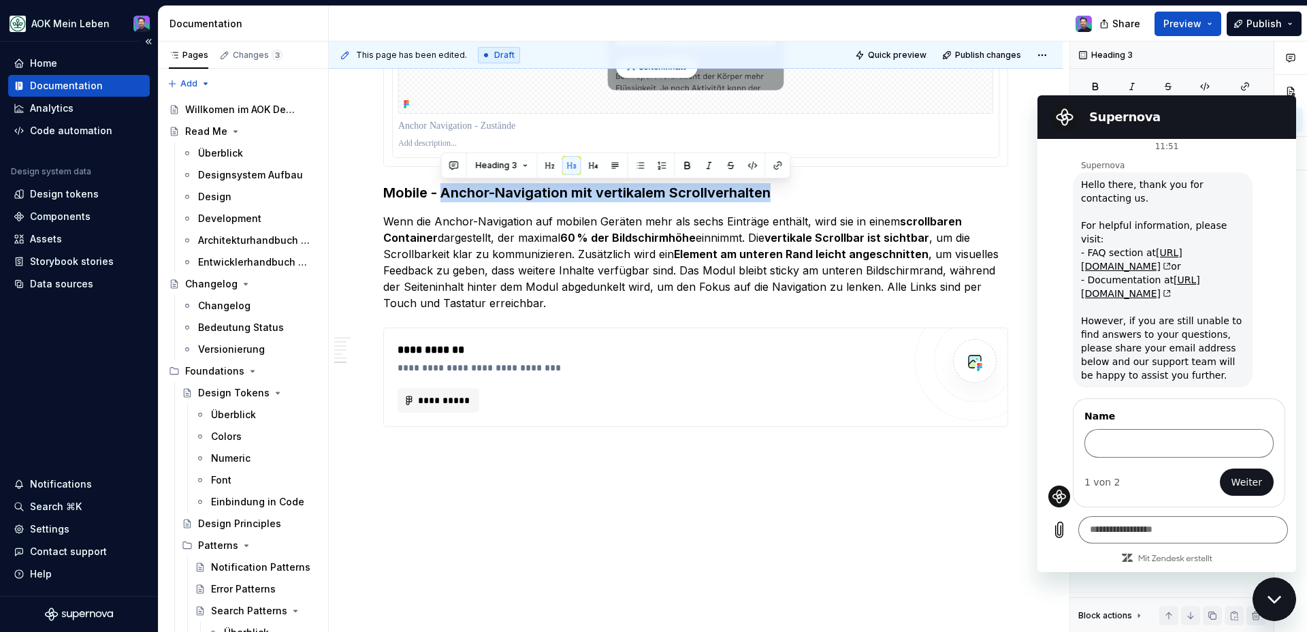
scroll to position [3431, 0]
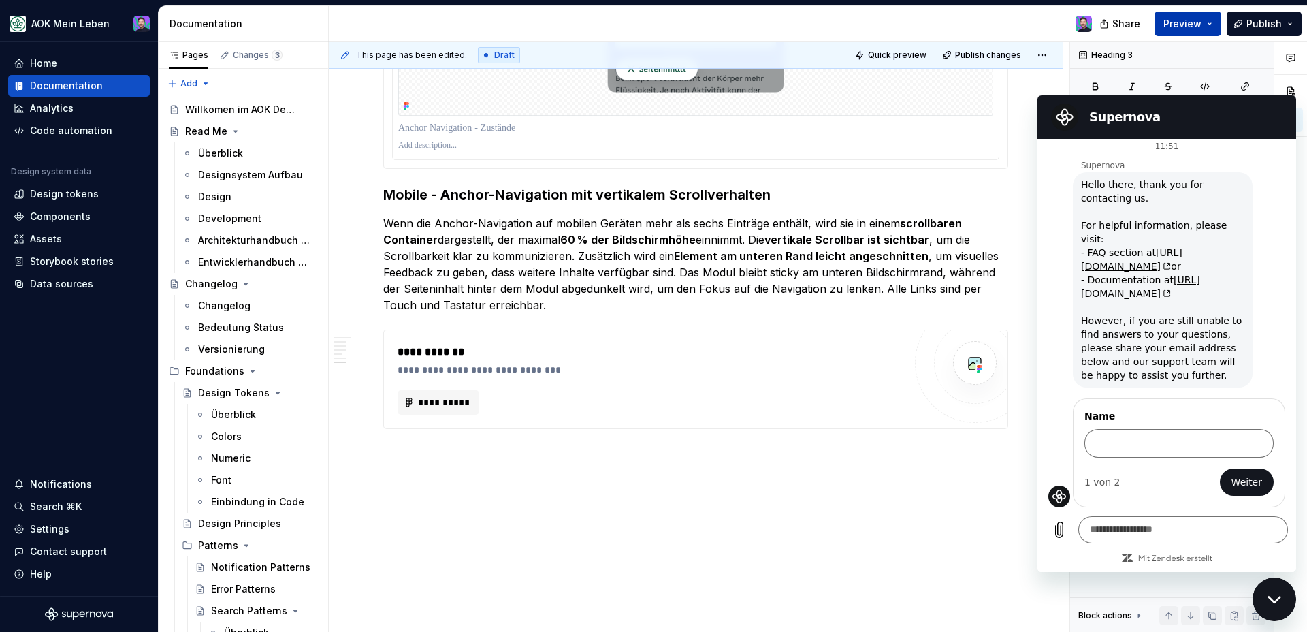
click at [1028, 17] on span "Preview" at bounding box center [1182, 24] width 38 height 14
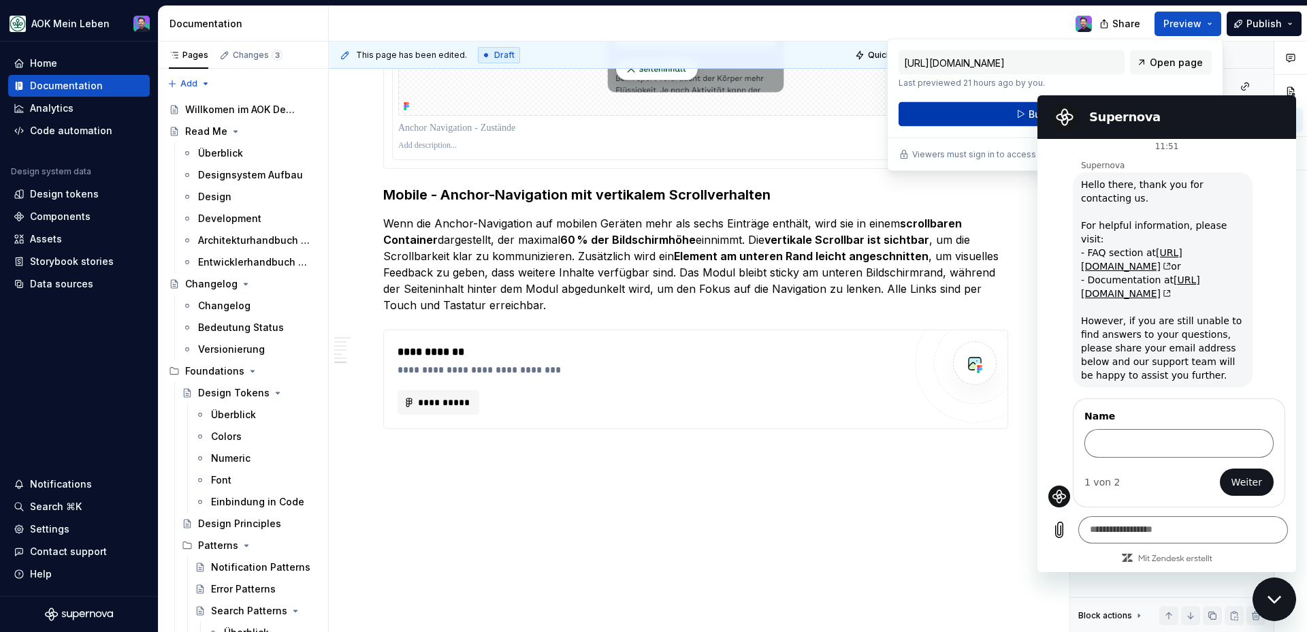
click at [1002, 110] on button "Build preview" at bounding box center [1054, 114] width 313 height 24
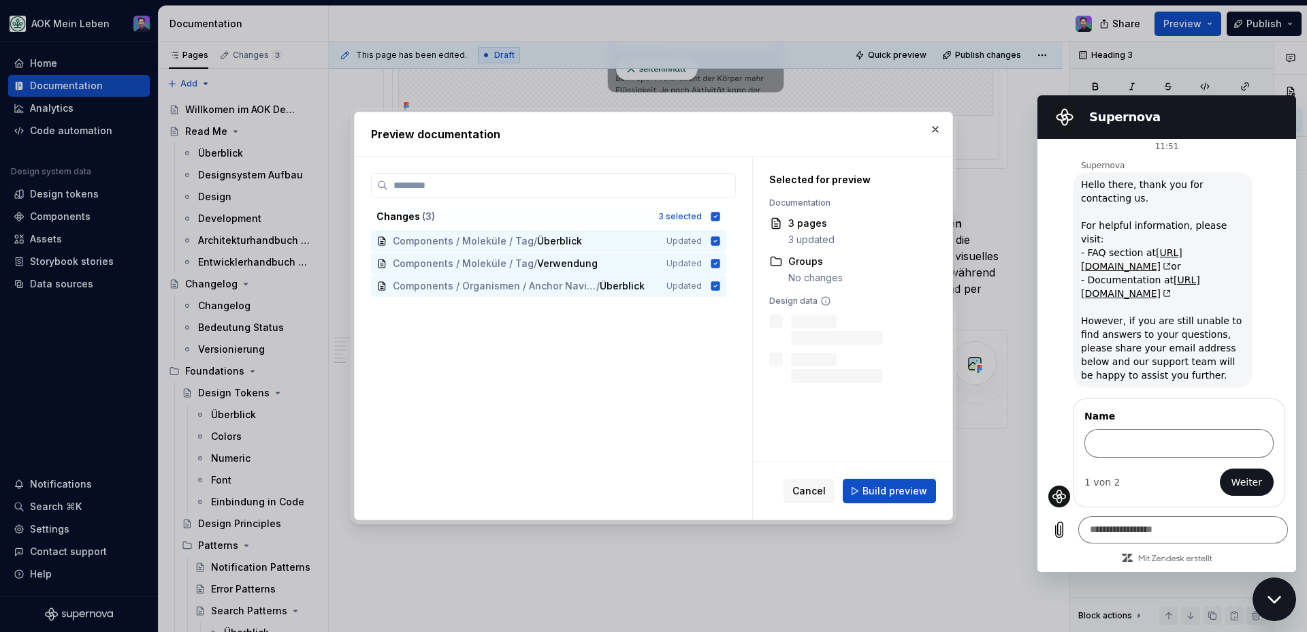
scroll to position [0, 0]
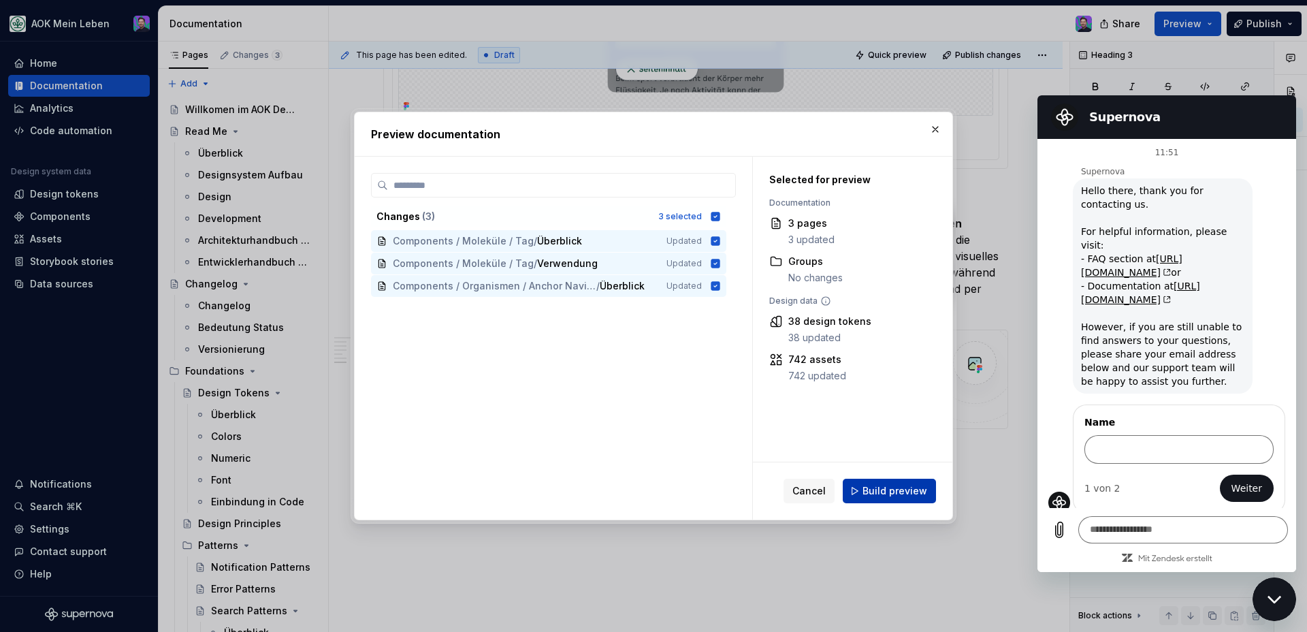
click at [879, 480] on button "Build preview" at bounding box center [888, 490] width 93 height 24
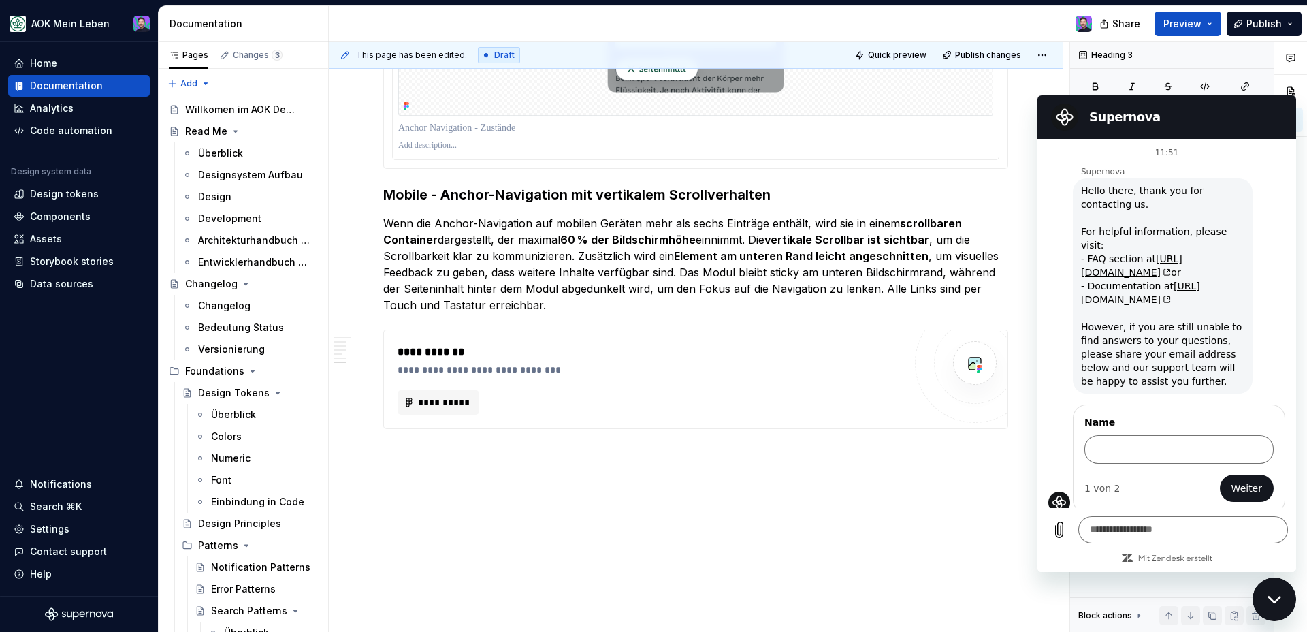
type textarea "*"
